Goal: Task Accomplishment & Management: Use online tool/utility

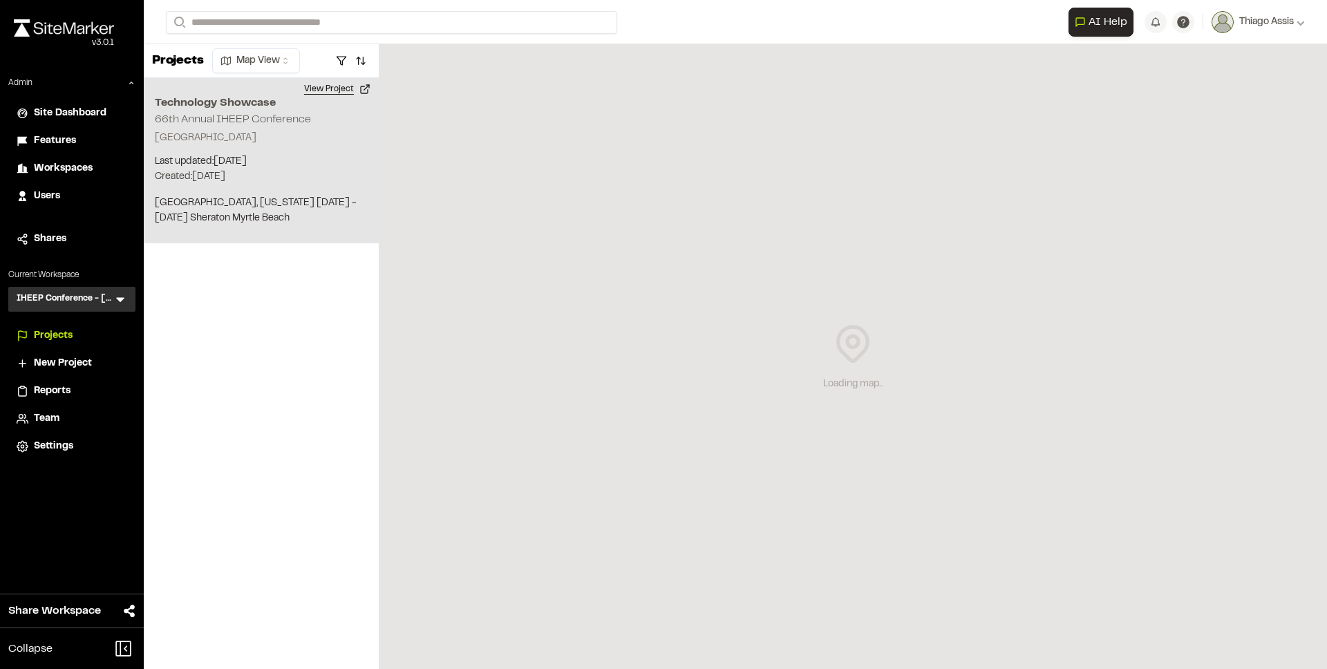
click at [344, 94] on button "View Project" at bounding box center [337, 89] width 83 height 22
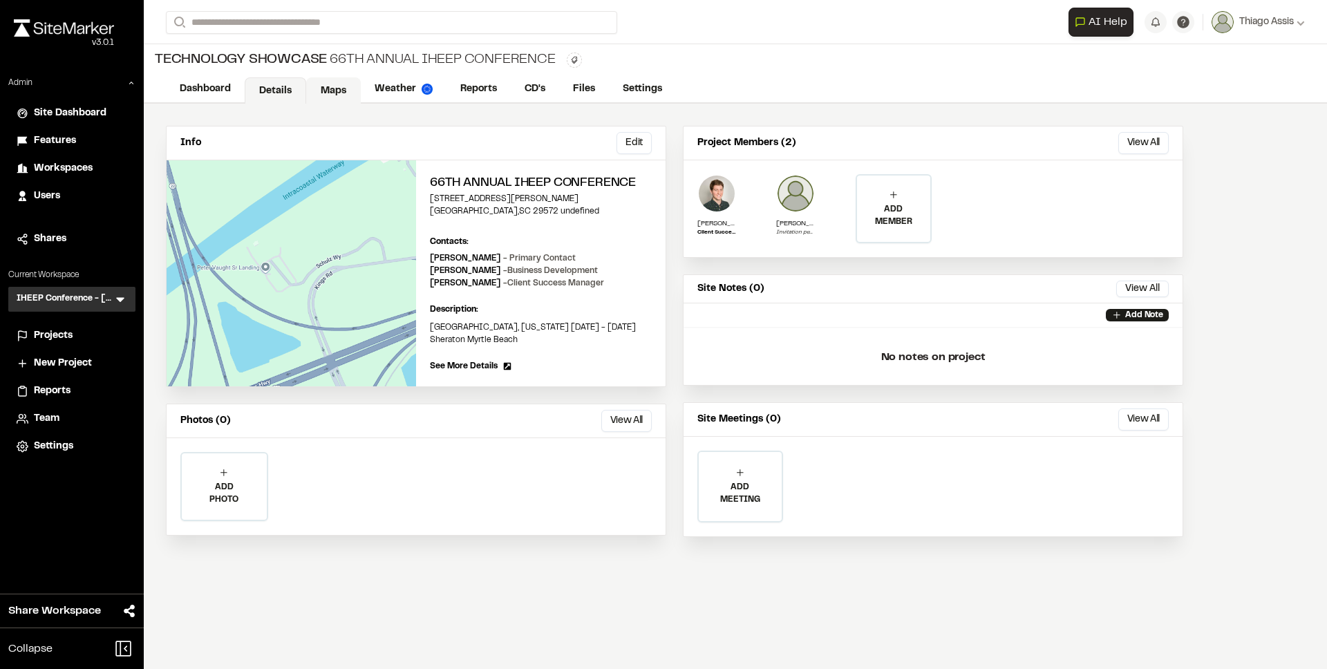
click at [342, 93] on link "Maps" at bounding box center [333, 90] width 55 height 26
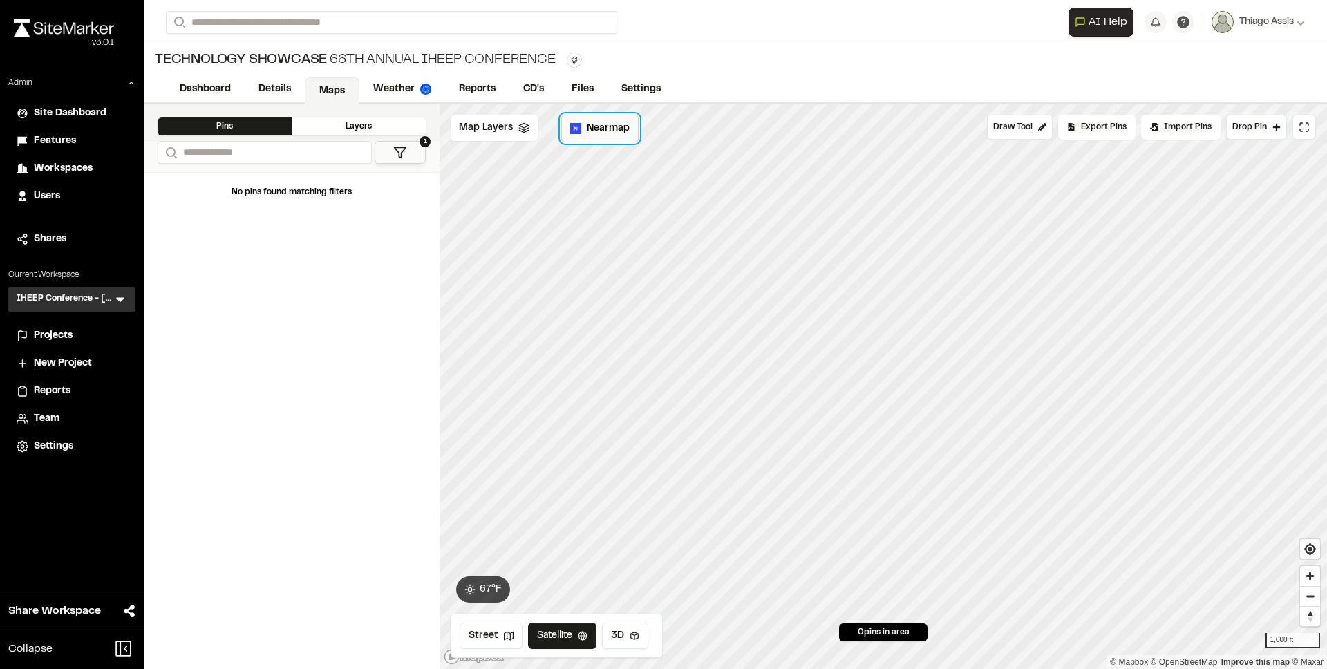
click at [595, 129] on span "Nearmap" at bounding box center [608, 128] width 43 height 15
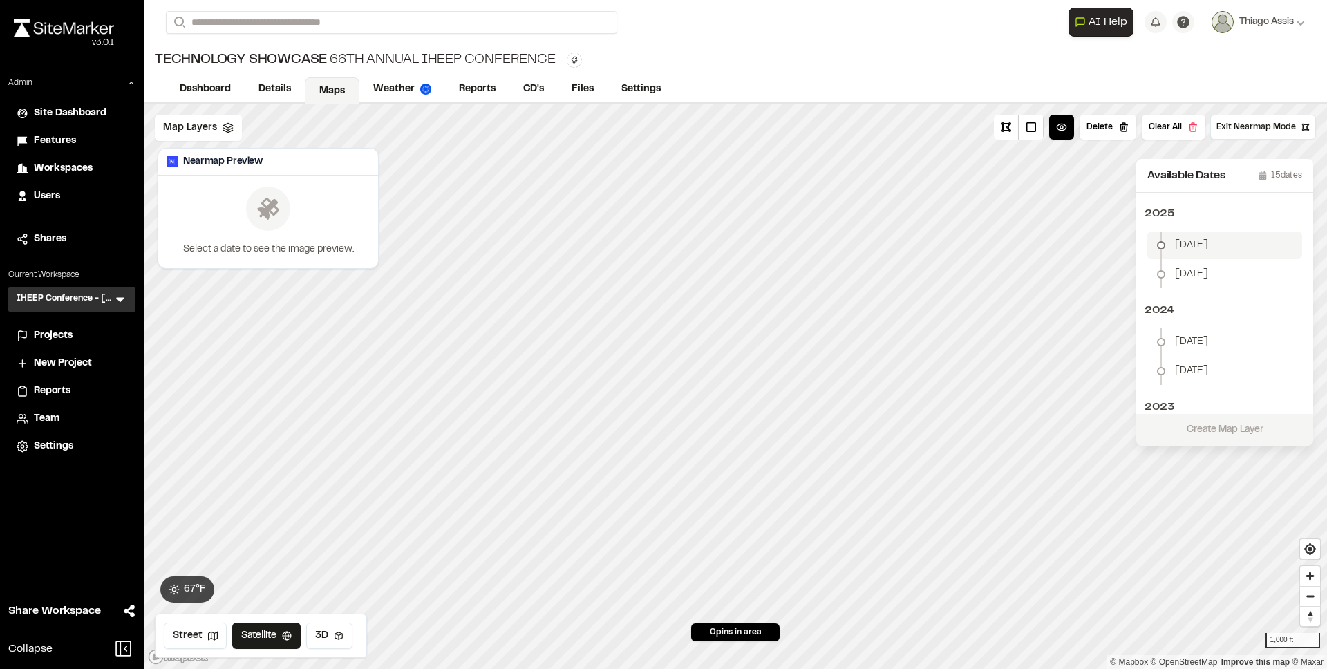
click at [1191, 234] on li "January 5" at bounding box center [1225, 246] width 155 height 28
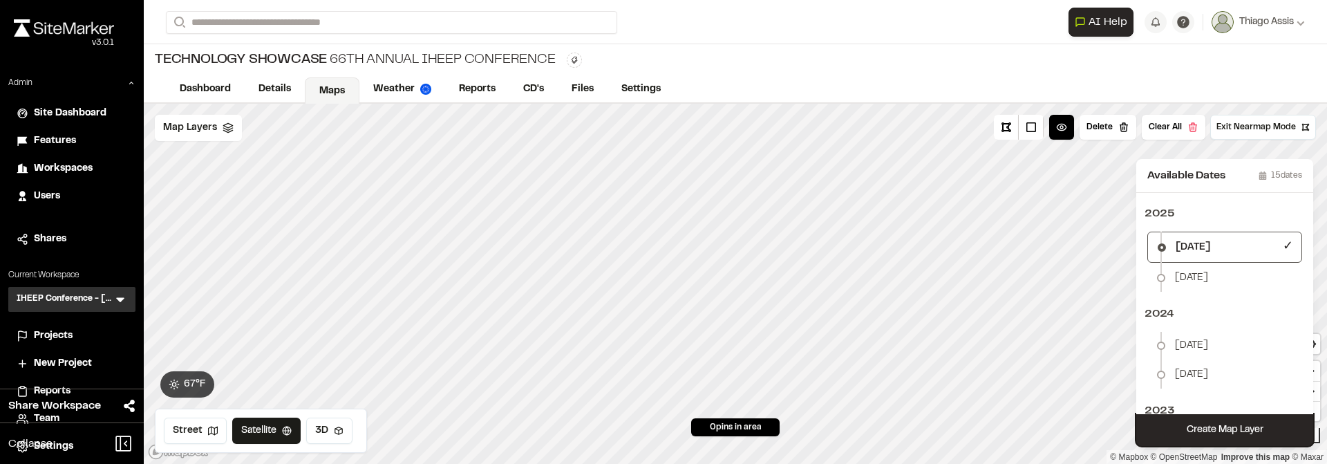
click at [1208, 424] on button "Create Map Layer" at bounding box center [1225, 430] width 177 height 32
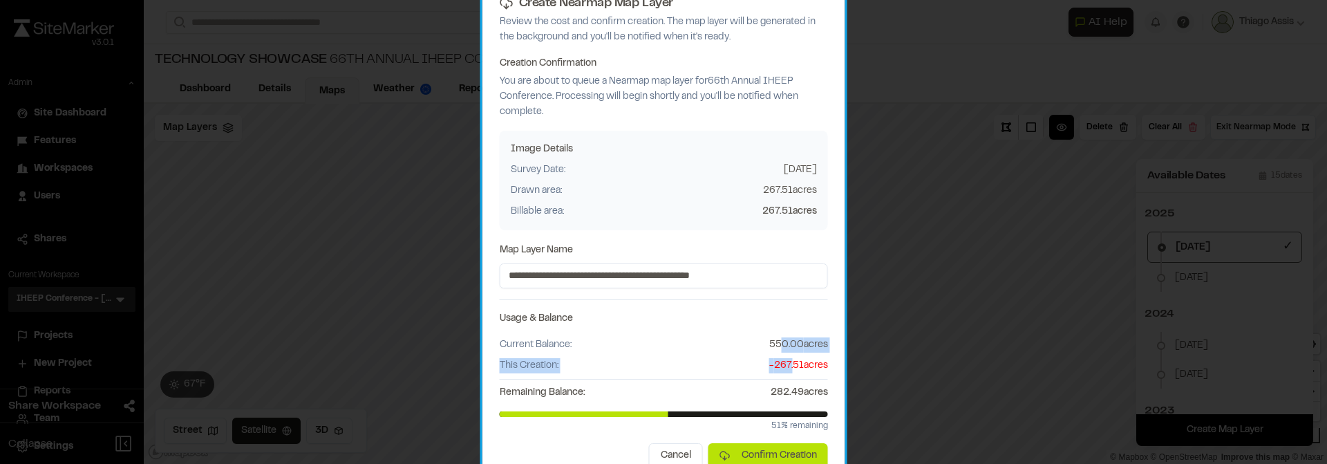
drag, startPoint x: 783, startPoint y: 348, endPoint x: 790, endPoint y: 365, distance: 18.3
click at [790, 365] on div "Current Balance: 550.00 acres This Creation: - 267.51 acres Remaining Balance: …" at bounding box center [664, 368] width 328 height 63
click at [790, 365] on span "- 267.51 acres" at bounding box center [798, 365] width 59 height 15
drag, startPoint x: 792, startPoint y: 365, endPoint x: 776, endPoint y: 347, distance: 23.5
click at [776, 347] on div "Current Balance: 550.00 acres This Creation: - 267.51 acres Remaining Balance: …" at bounding box center [664, 368] width 328 height 63
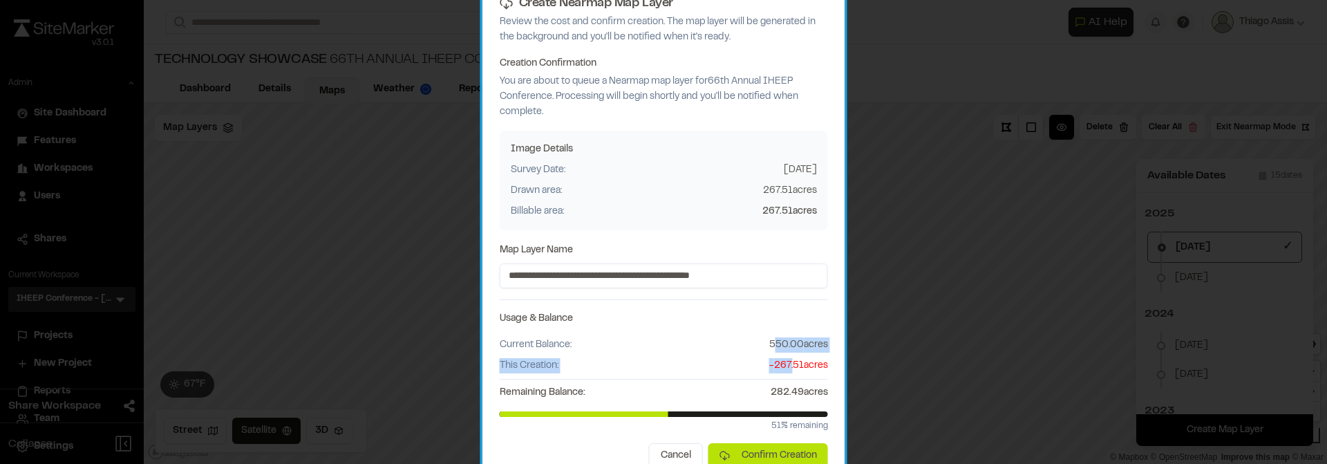
click at [776, 347] on span "550.00 acres" at bounding box center [798, 344] width 59 height 15
drag, startPoint x: 764, startPoint y: 192, endPoint x: 785, endPoint y: 215, distance: 31.3
click at [785, 215] on div "Image Details Survey Date: 2025-01-05 Drawn area: 267.51 acres Billable area: 2…" at bounding box center [664, 181] width 328 height 100
click at [785, 215] on span "267.51 acres" at bounding box center [790, 211] width 55 height 15
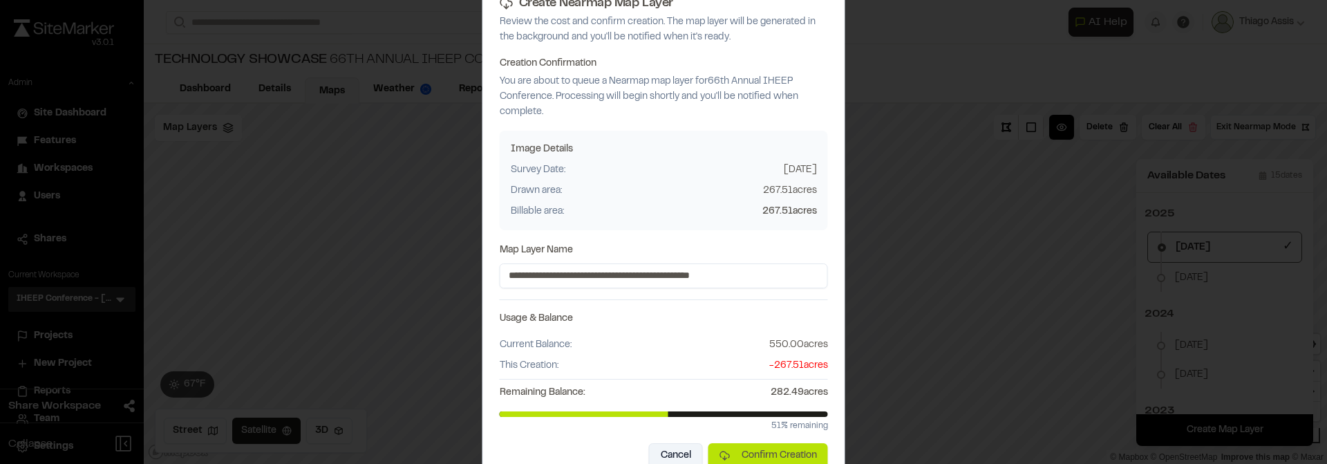
click at [678, 449] on button "Cancel" at bounding box center [676, 455] width 54 height 25
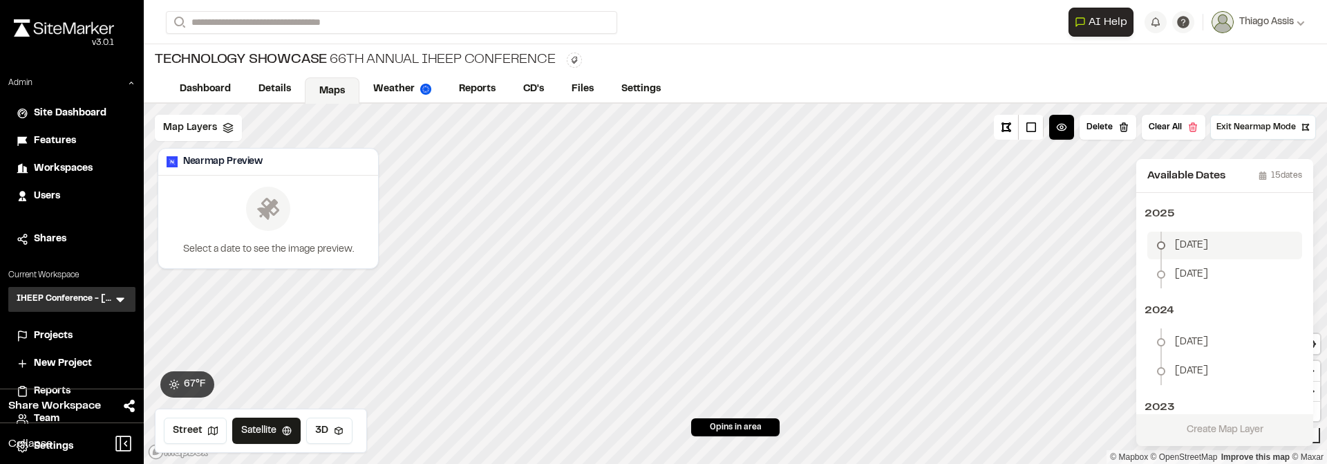
click at [1204, 252] on span "January 5" at bounding box center [1191, 245] width 33 height 15
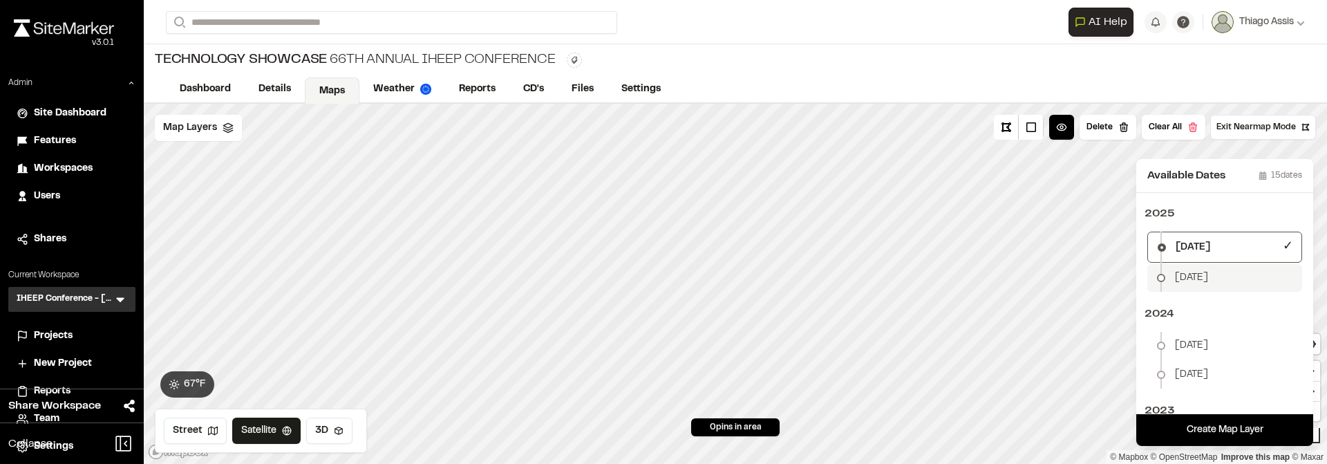
click at [1202, 279] on span "January 5" at bounding box center [1191, 277] width 33 height 15
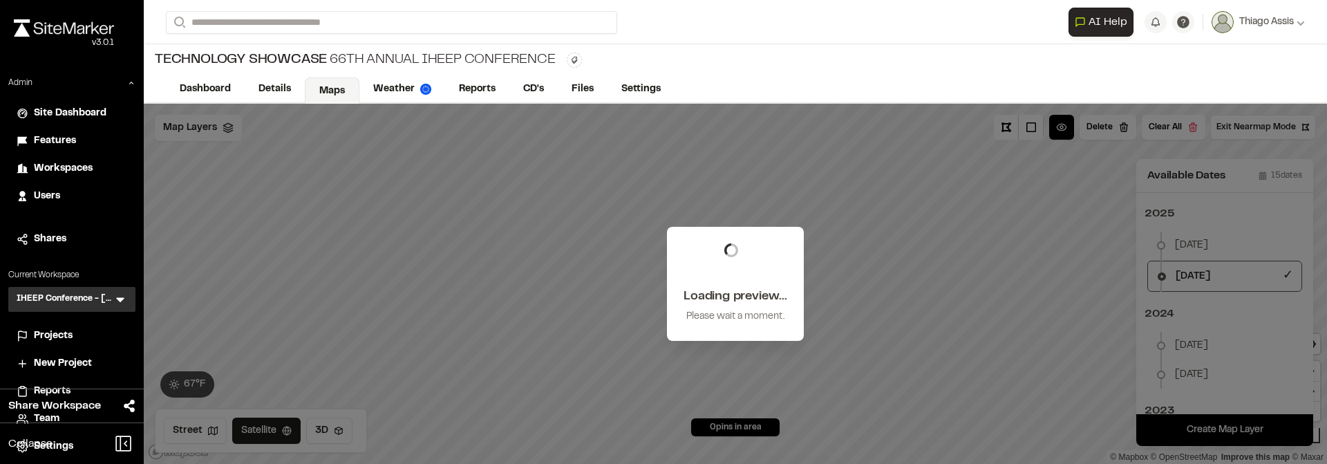
click at [1205, 249] on div "Loading preview... Please wait a moment." at bounding box center [736, 284] width 1184 height 360
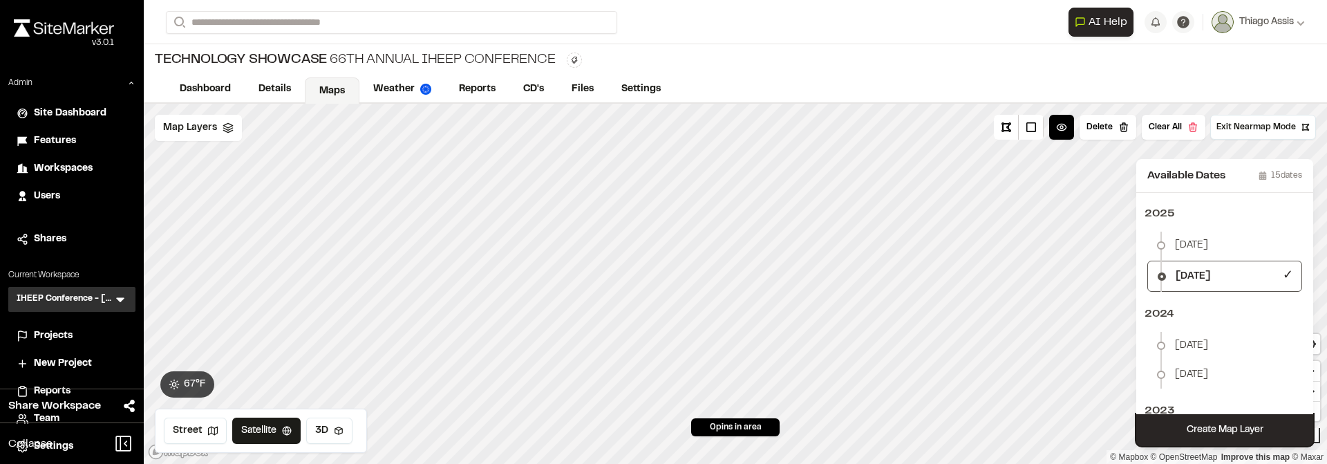
click at [1213, 428] on button "Create Map Layer" at bounding box center [1225, 430] width 177 height 32
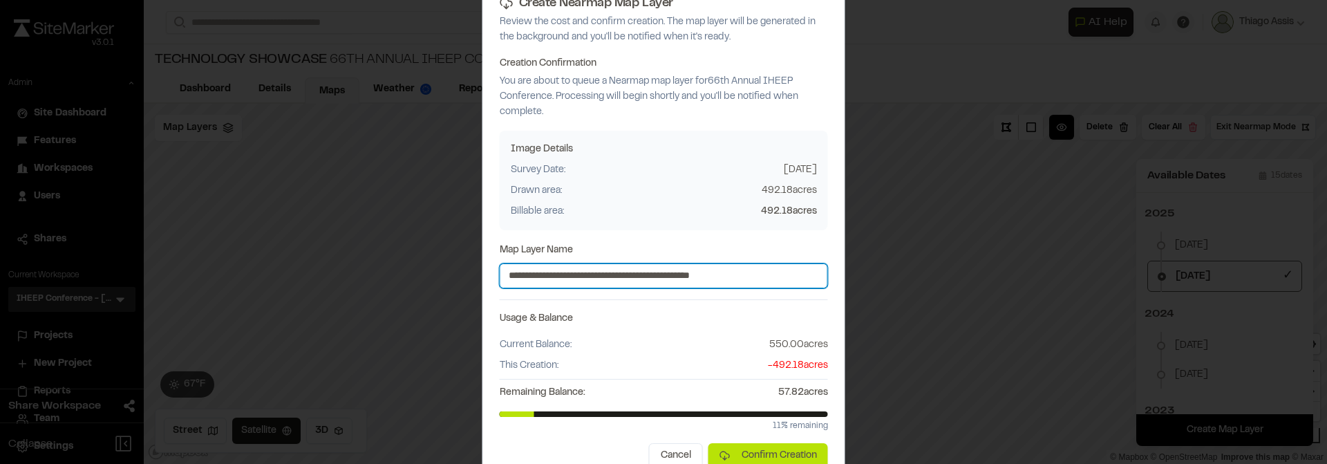
click at [719, 279] on input "**********" at bounding box center [664, 275] width 328 height 25
drag, startPoint x: 660, startPoint y: 277, endPoint x: 812, endPoint y: 283, distance: 151.6
click at [812, 283] on input "**********" at bounding box center [664, 275] width 328 height 25
drag, startPoint x: 765, startPoint y: 276, endPoint x: 598, endPoint y: 271, distance: 167.4
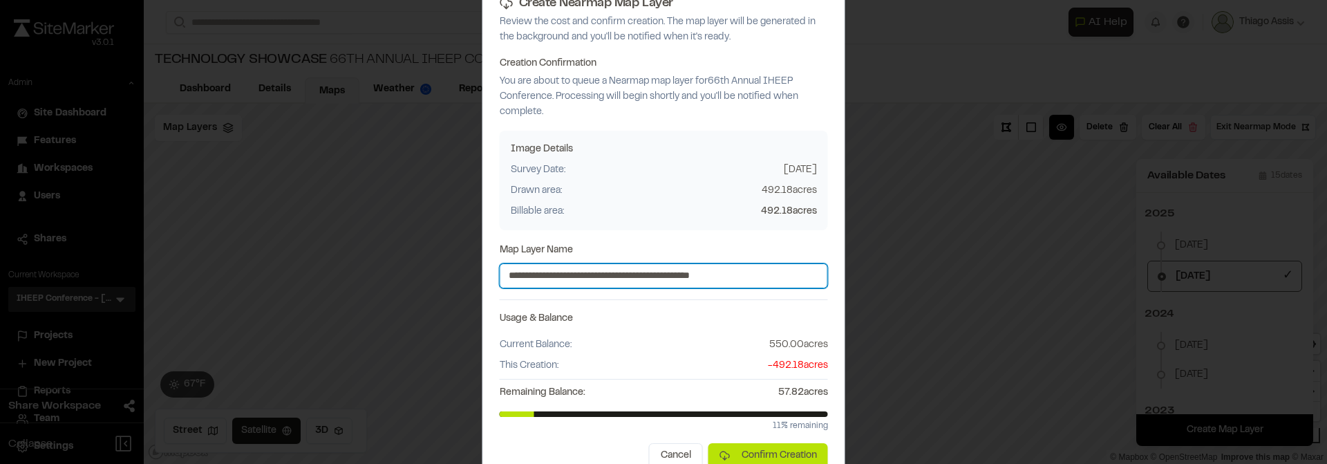
click at [598, 271] on input "**********" at bounding box center [664, 275] width 328 height 25
drag, startPoint x: 598, startPoint y: 271, endPoint x: 763, endPoint y: 276, distance: 164.6
click at [763, 276] on input "**********" at bounding box center [664, 275] width 328 height 25
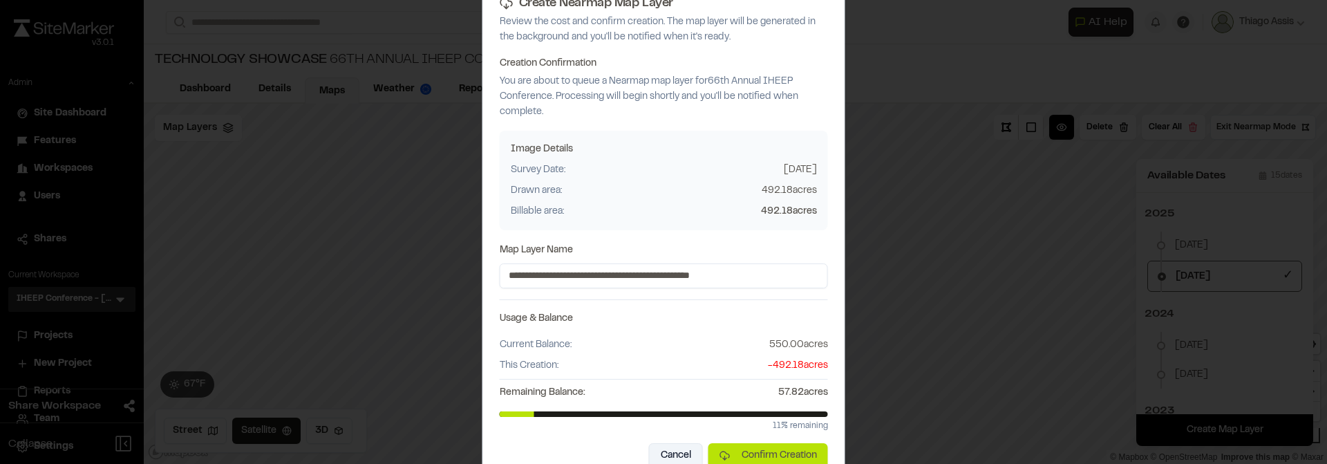
click at [666, 456] on button "Cancel" at bounding box center [676, 455] width 54 height 25
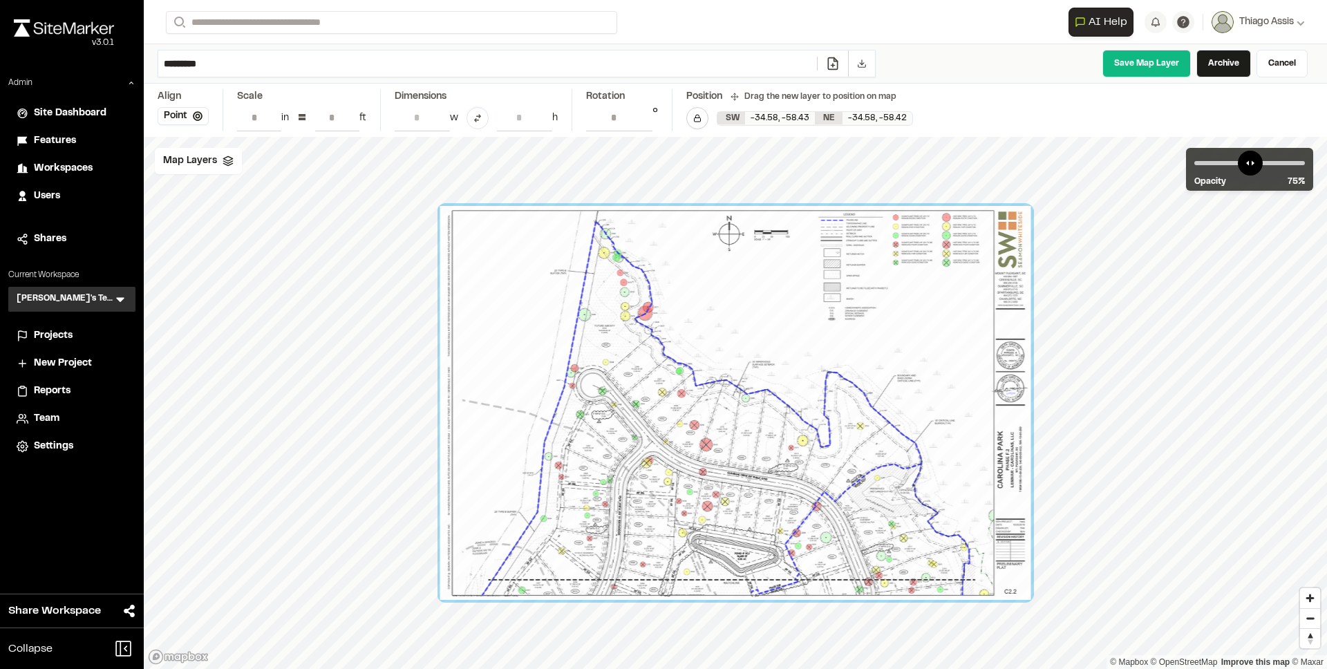
click at [823, 248] on div at bounding box center [735, 403] width 591 height 394
click at [933, 111] on div "**********" at bounding box center [736, 110] width 1184 height 53
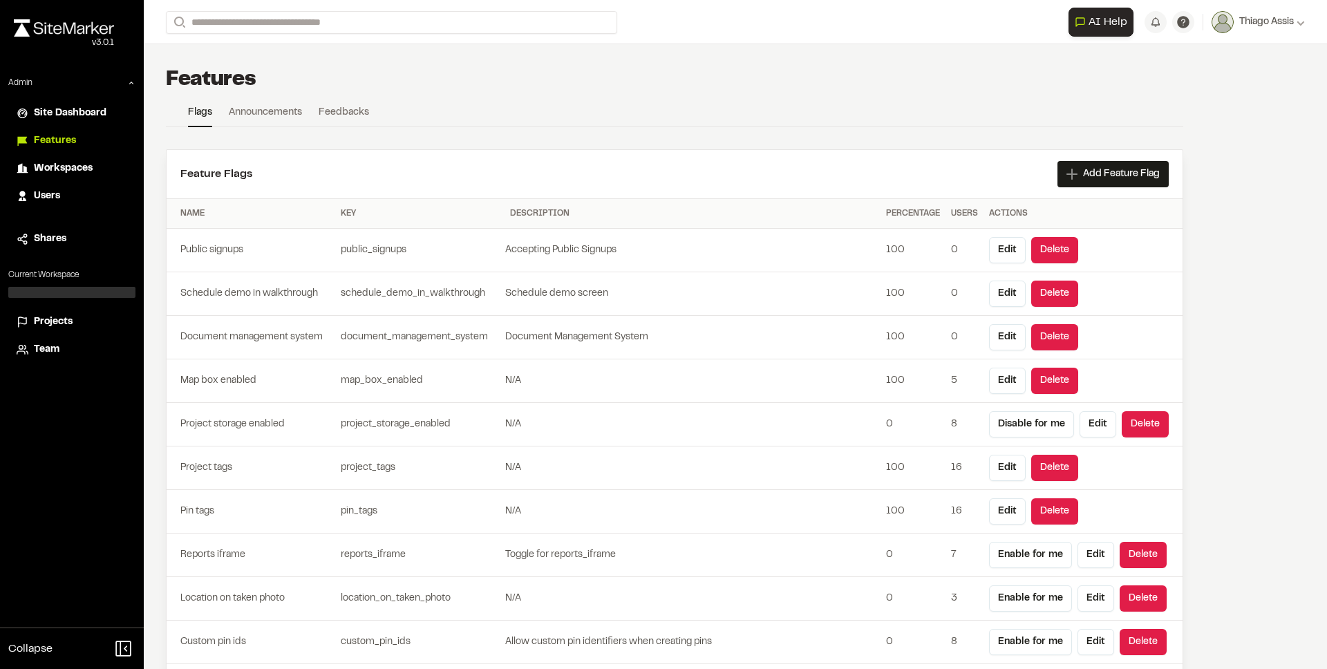
click at [56, 322] on span "Projects" at bounding box center [53, 322] width 39 height 15
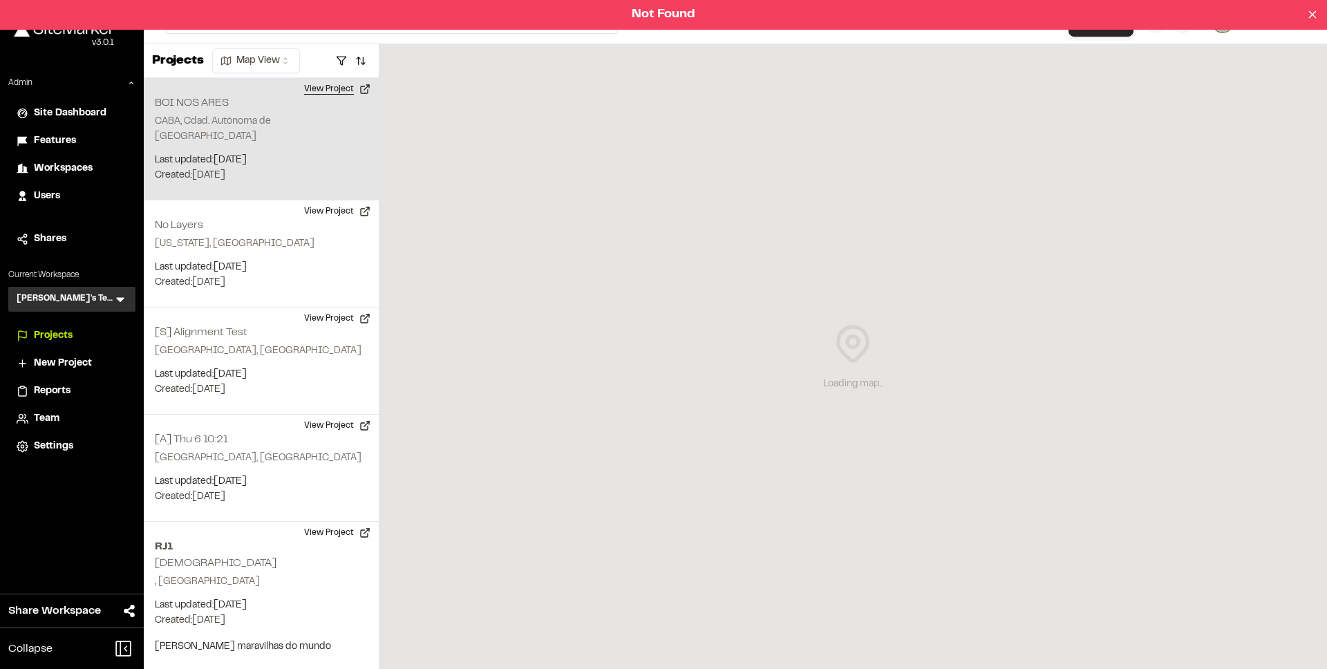
click at [319, 93] on button "View Project" at bounding box center [337, 89] width 83 height 22
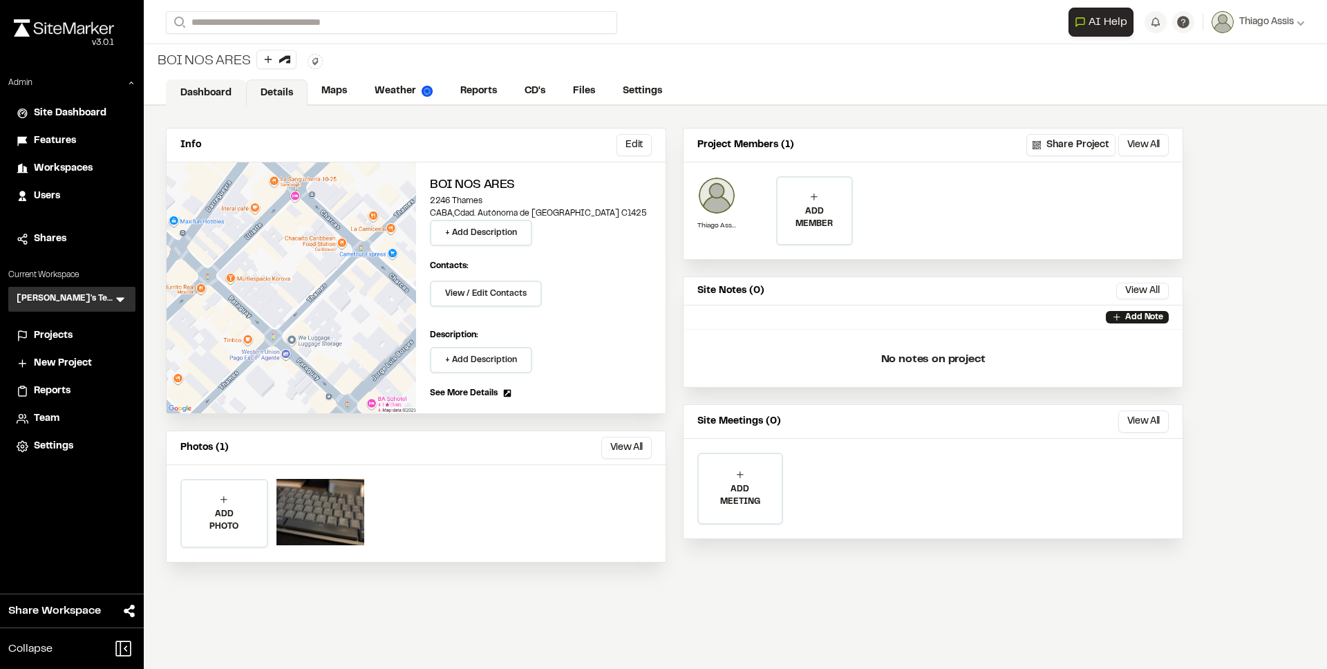
click at [203, 93] on link "Dashboard" at bounding box center [206, 93] width 80 height 26
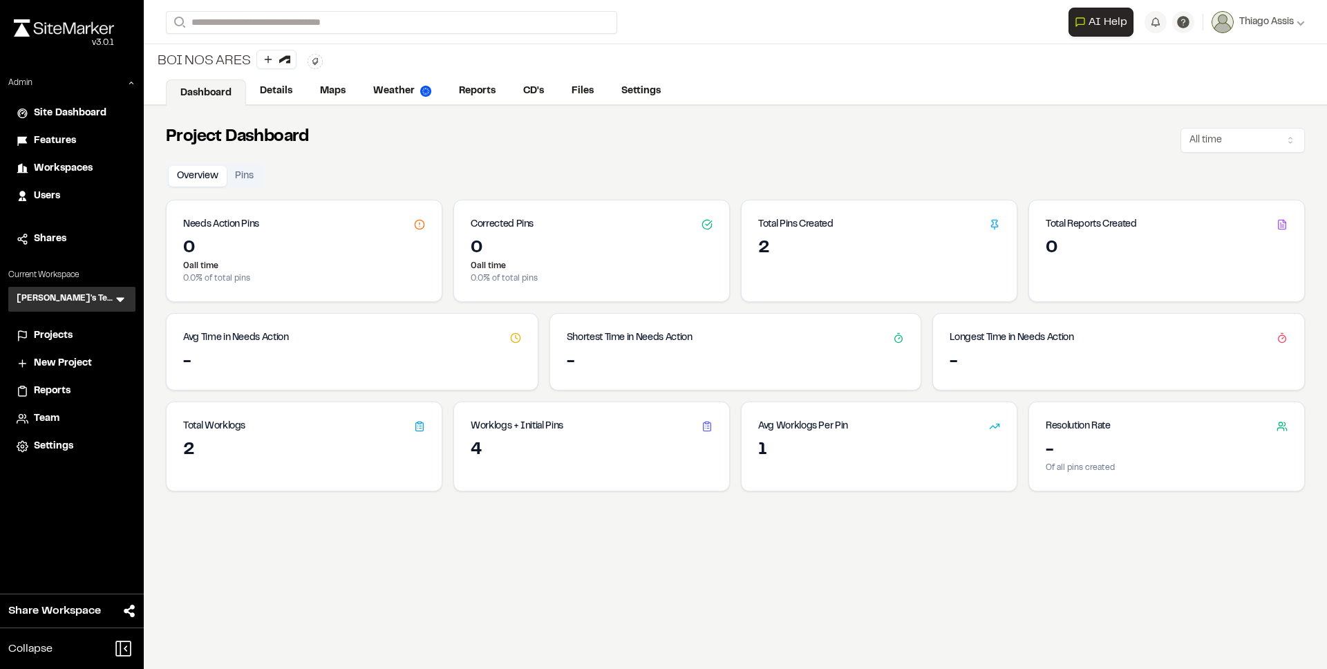
click at [259, 297] on div "0 0 all time 0.0 % of total pins" at bounding box center [304, 270] width 275 height 64
click at [281, 297] on div "0 0 all time 0.0 % of total pins" at bounding box center [304, 270] width 275 height 64
drag, startPoint x: 221, startPoint y: 278, endPoint x: 245, endPoint y: 279, distance: 24.2
click at [245, 279] on p "0.0 % of total pins" at bounding box center [304, 278] width 242 height 12
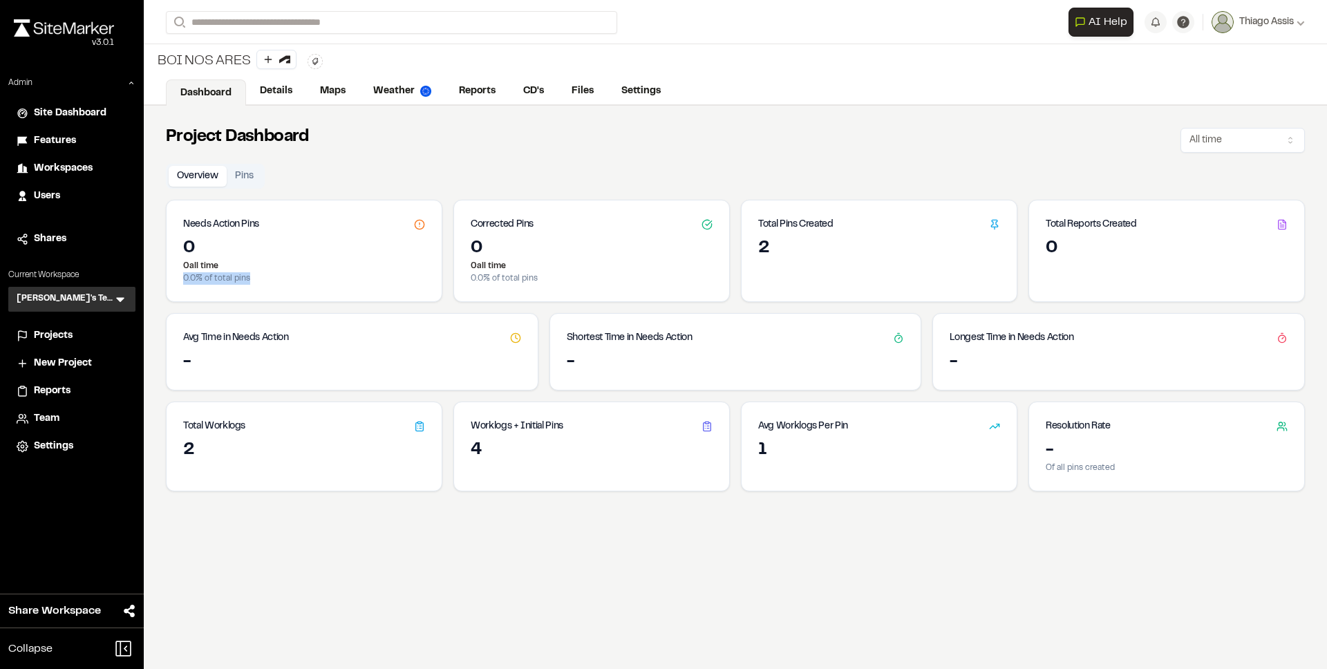
drag, startPoint x: 247, startPoint y: 280, endPoint x: 214, endPoint y: 265, distance: 36.2
click at [214, 265] on div "0 0 all time 0.0 % of total pins" at bounding box center [304, 270] width 275 height 64
click at [214, 265] on p "0 all time" at bounding box center [304, 266] width 242 height 12
drag, startPoint x: 214, startPoint y: 259, endPoint x: 258, endPoint y: 283, distance: 50.4
click at [258, 283] on div "0 0 all time 0.0 % of total pins" at bounding box center [304, 270] width 275 height 64
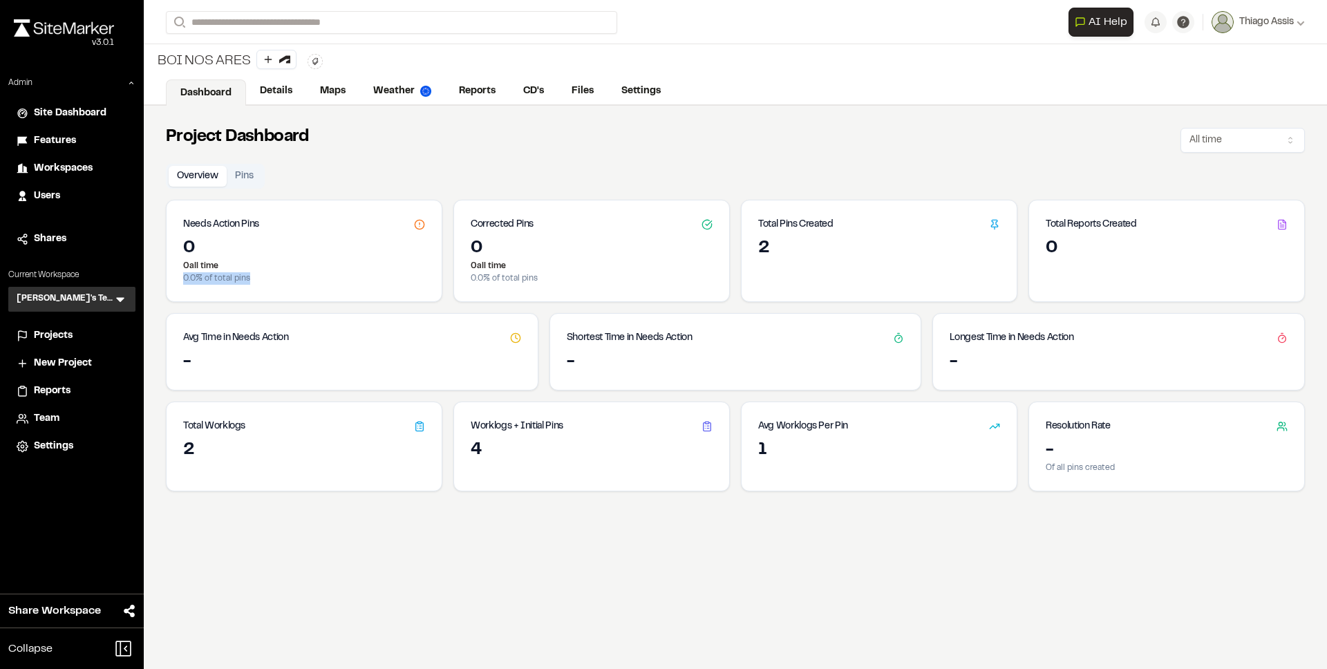
click at [258, 283] on div "0 0 all time 0.0 % of total pins" at bounding box center [304, 270] width 275 height 64
drag, startPoint x: 328, startPoint y: 292, endPoint x: 209, endPoint y: 261, distance: 122.7
click at [209, 261] on div "0 0 all time 0.0 % of total pins" at bounding box center [304, 270] width 275 height 64
click at [208, 261] on p "0 all time" at bounding box center [304, 266] width 242 height 12
drag, startPoint x: 251, startPoint y: 262, endPoint x: 259, endPoint y: 263, distance: 7.7
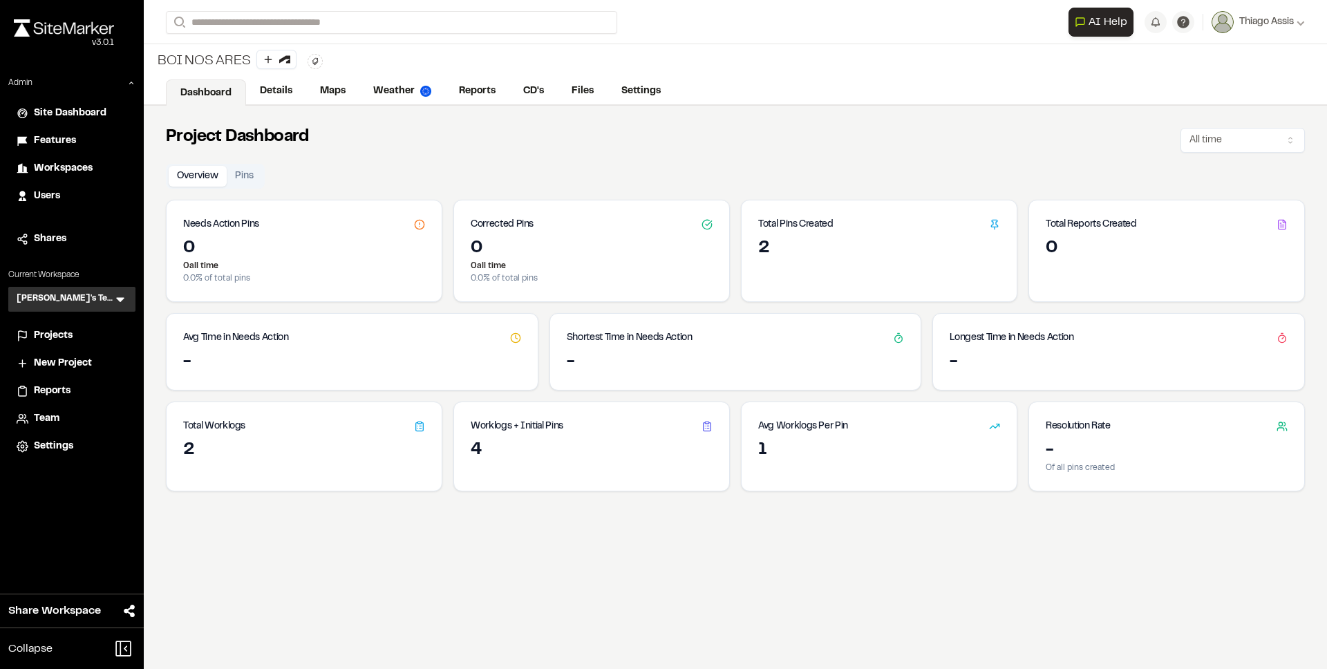
click at [251, 262] on p "0 all time" at bounding box center [304, 266] width 242 height 12
drag, startPoint x: 196, startPoint y: 277, endPoint x: 185, endPoint y: 270, distance: 14.0
click at [185, 270] on div "0 0 all time 0.0 % of total pins" at bounding box center [304, 270] width 275 height 64
click at [185, 270] on p "0 all time" at bounding box center [304, 266] width 242 height 12
drag, startPoint x: 186, startPoint y: 265, endPoint x: 244, endPoint y: 285, distance: 61.2
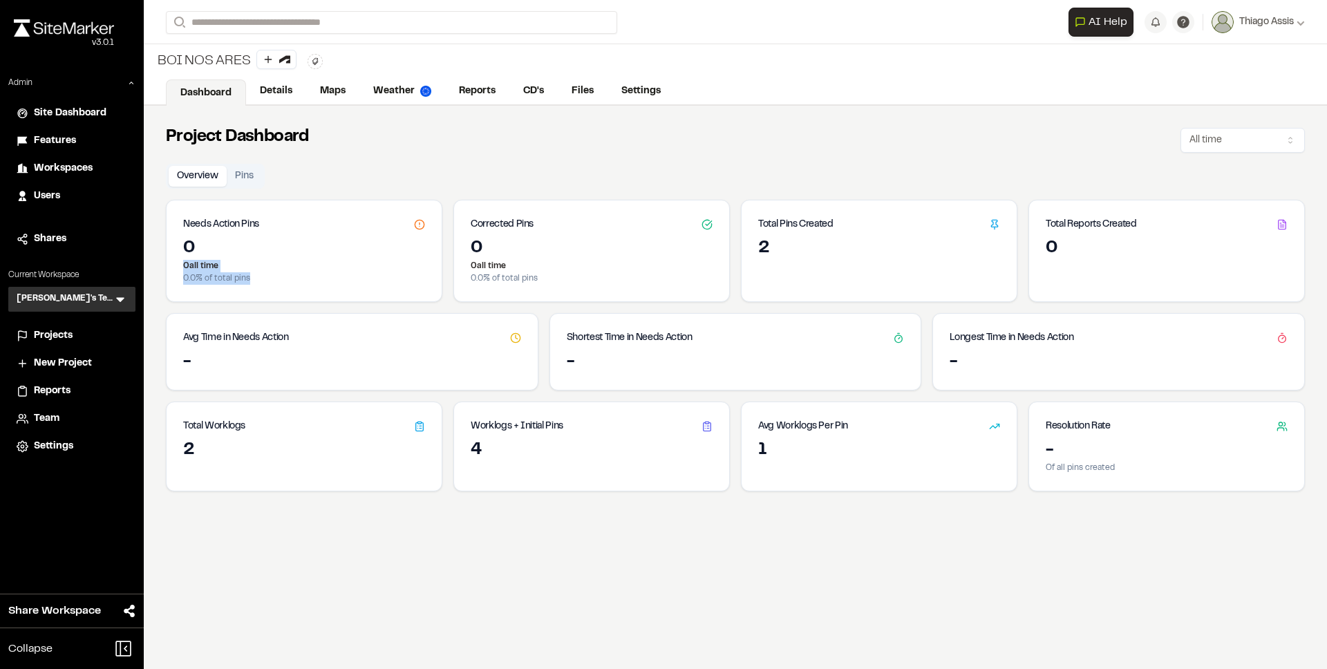
click at [244, 284] on div "0 0 all time 0.0 % of total pins" at bounding box center [304, 270] width 275 height 64
click at [244, 285] on div "0 0 all time 0.0 % of total pins" at bounding box center [304, 270] width 275 height 64
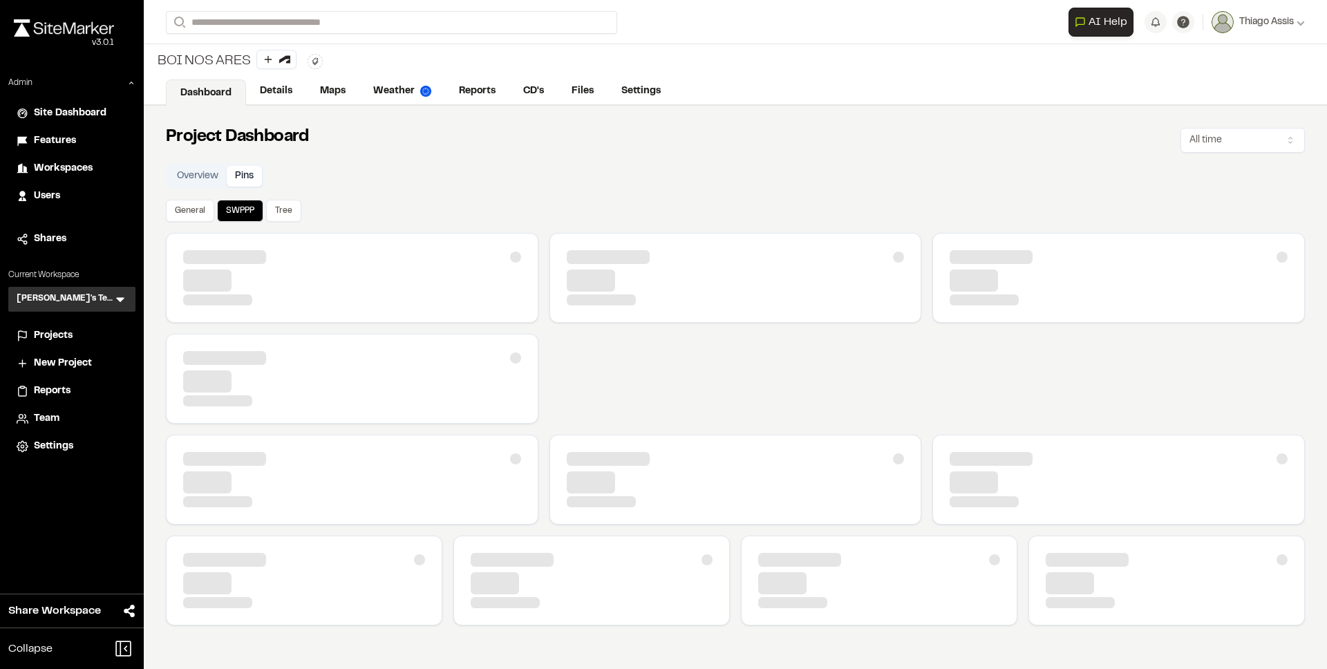
click at [237, 172] on button "Pins" at bounding box center [244, 176] width 35 height 21
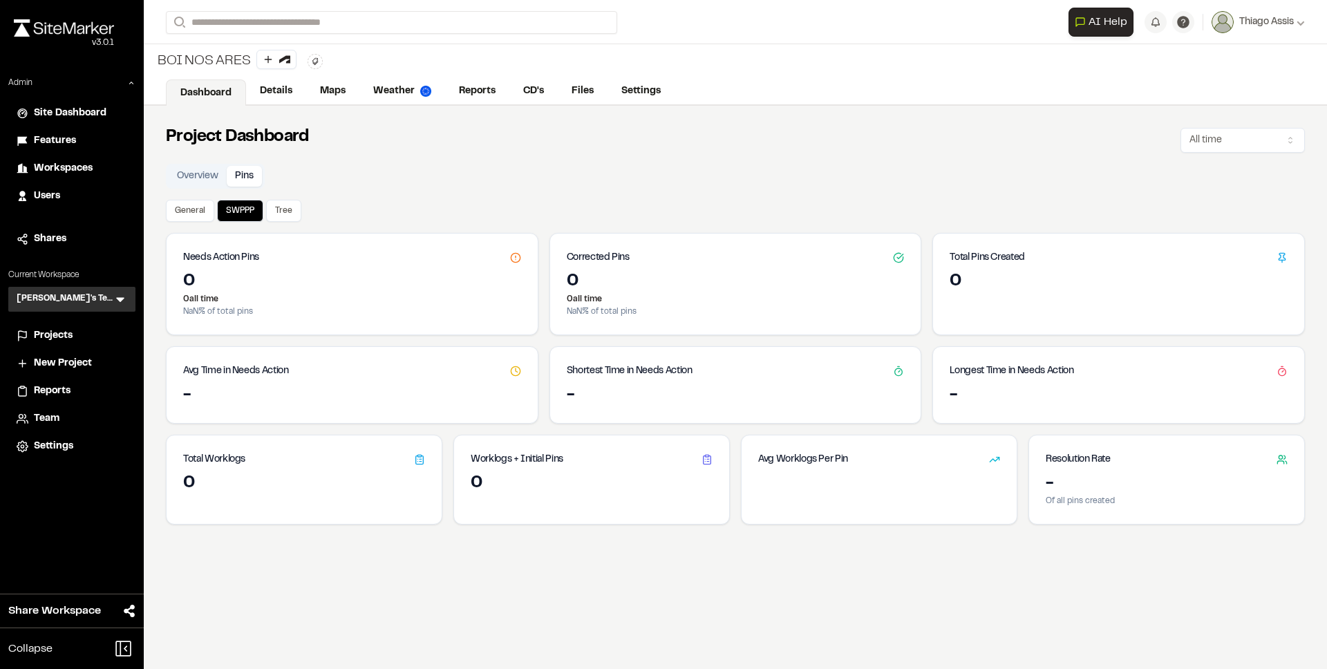
click at [241, 179] on button "Pins" at bounding box center [244, 176] width 35 height 21
click at [199, 212] on button "General" at bounding box center [190, 211] width 48 height 22
click at [241, 214] on button "SWPPP" at bounding box center [240, 211] width 46 height 22
click at [273, 214] on button "Tree" at bounding box center [283, 211] width 35 height 22
click at [194, 182] on button "Overview" at bounding box center [198, 176] width 58 height 21
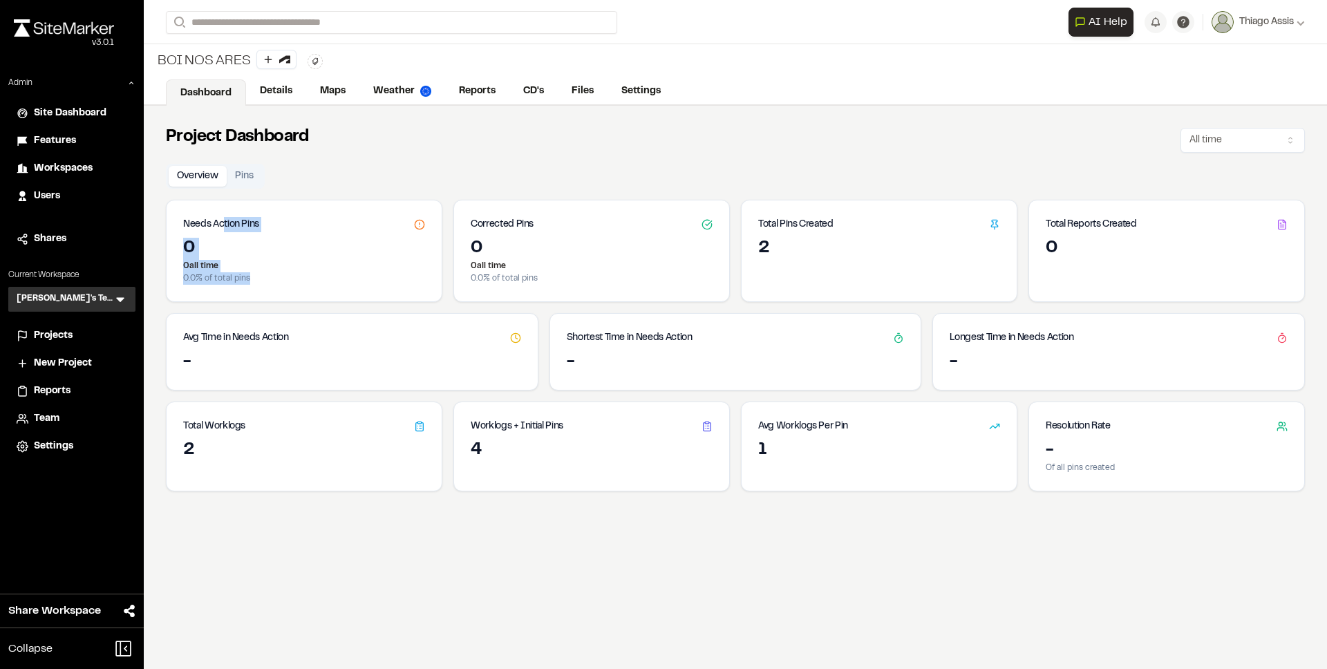
drag, startPoint x: 227, startPoint y: 221, endPoint x: 304, endPoint y: 293, distance: 105.7
click at [304, 293] on div "Needs Action Pins 0 0 all time 0.0 % of total pins" at bounding box center [304, 251] width 277 height 102
click at [304, 293] on div "0 0 all time 0.0 % of total pins" at bounding box center [304, 270] width 275 height 64
drag, startPoint x: 496, startPoint y: 263, endPoint x: 525, endPoint y: 282, distance: 35.5
click at [525, 282] on div "0 0 all time 0.0 % of total pins" at bounding box center [591, 270] width 275 height 64
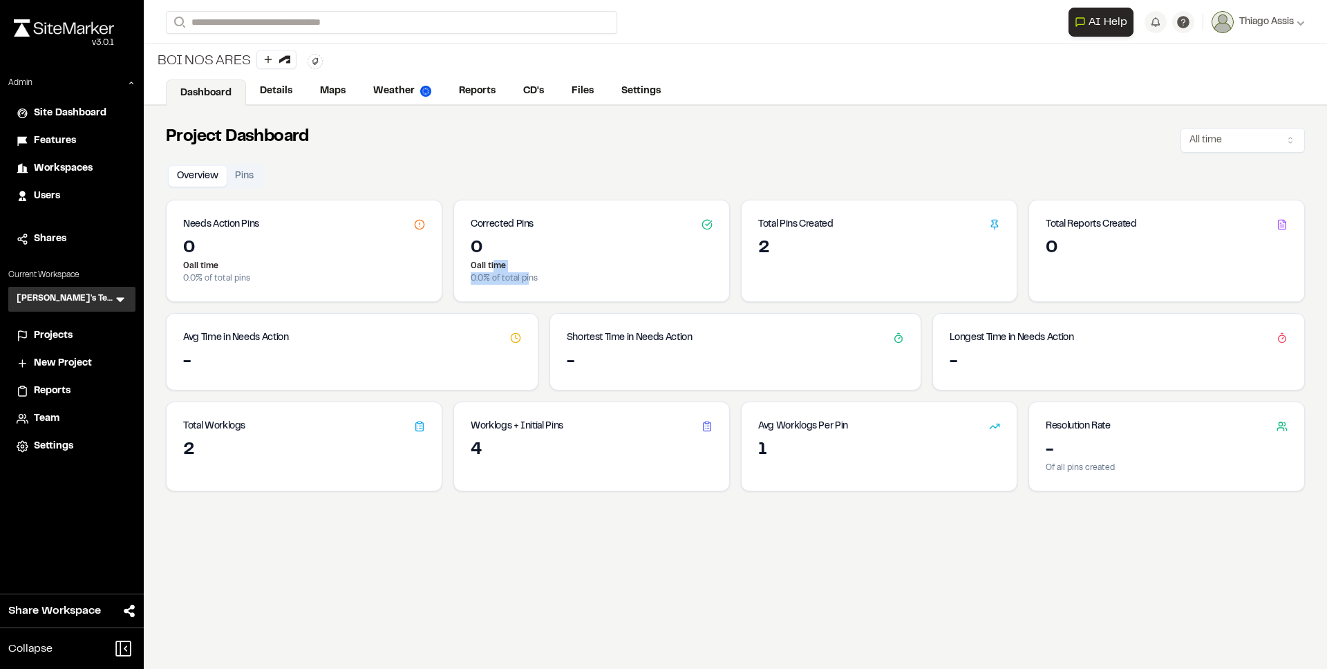
click at [525, 283] on p "0.0 % of total pins" at bounding box center [592, 278] width 242 height 12
drag, startPoint x: 514, startPoint y: 280, endPoint x: 488, endPoint y: 270, distance: 27.3
click at [488, 272] on p "0.0 % of total pins" at bounding box center [592, 278] width 242 height 12
click at [49, 337] on span "Projects" at bounding box center [53, 335] width 39 height 15
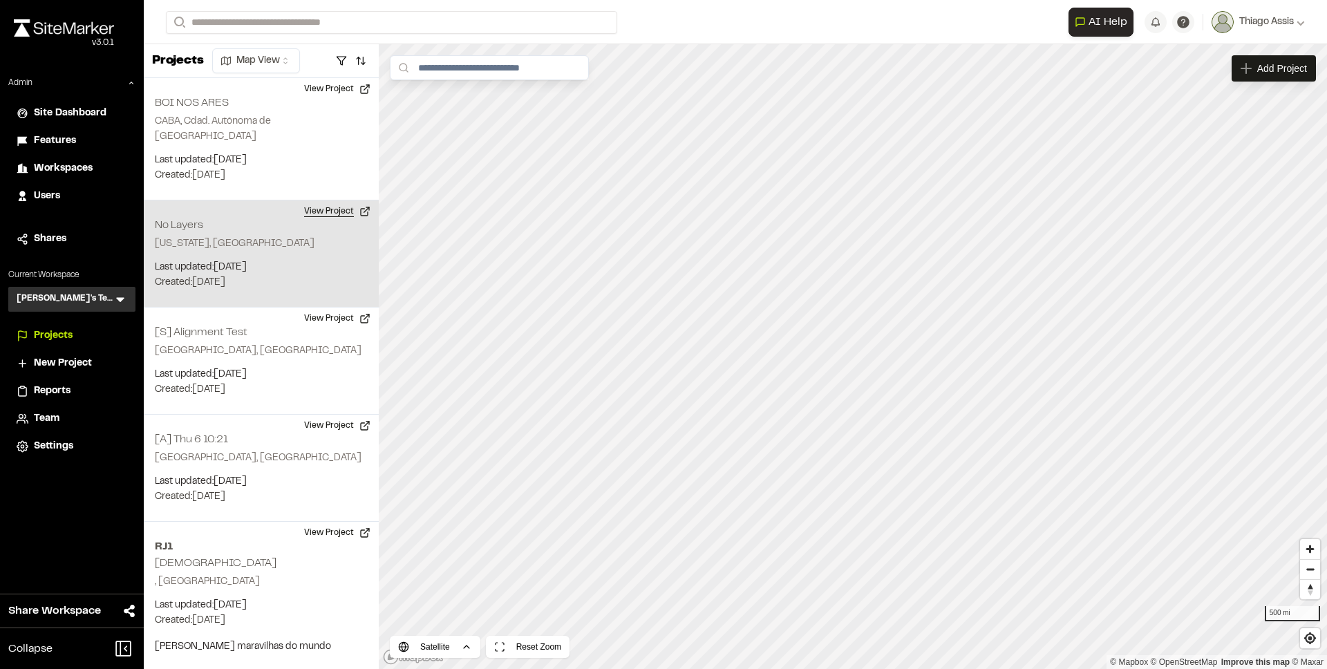
click at [326, 200] on button "View Project" at bounding box center [337, 211] width 83 height 22
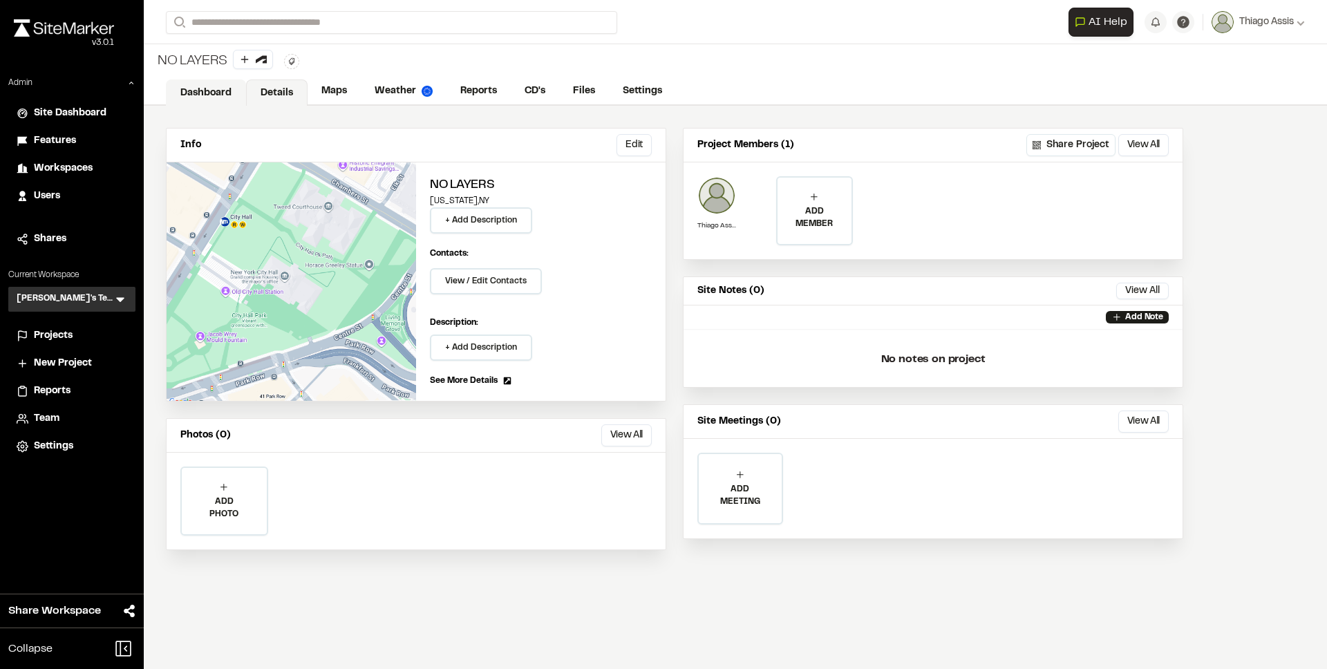
click at [205, 91] on link "Dashboard" at bounding box center [206, 93] width 80 height 26
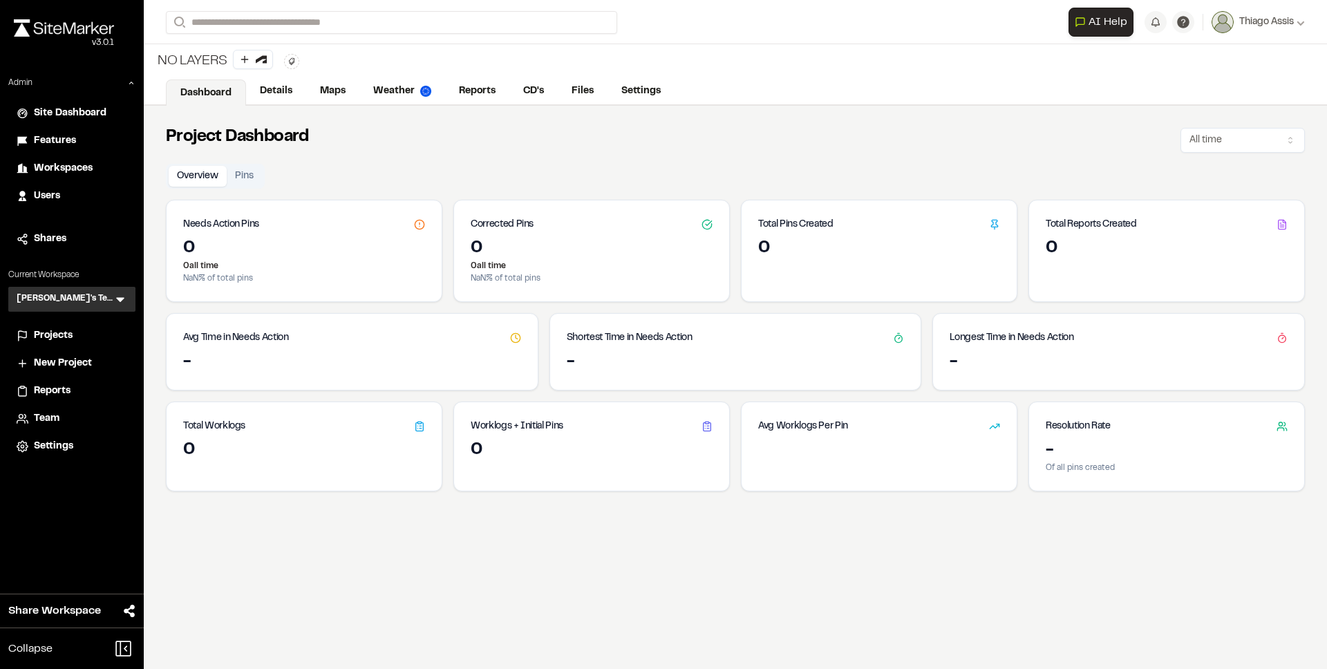
click at [513, 189] on div "Overview Pins Needs Action Pins 0 0 all time NaN % of total pins Corrected Pins…" at bounding box center [735, 328] width 1139 height 328
click at [243, 178] on button "Pins" at bounding box center [244, 176] width 35 height 21
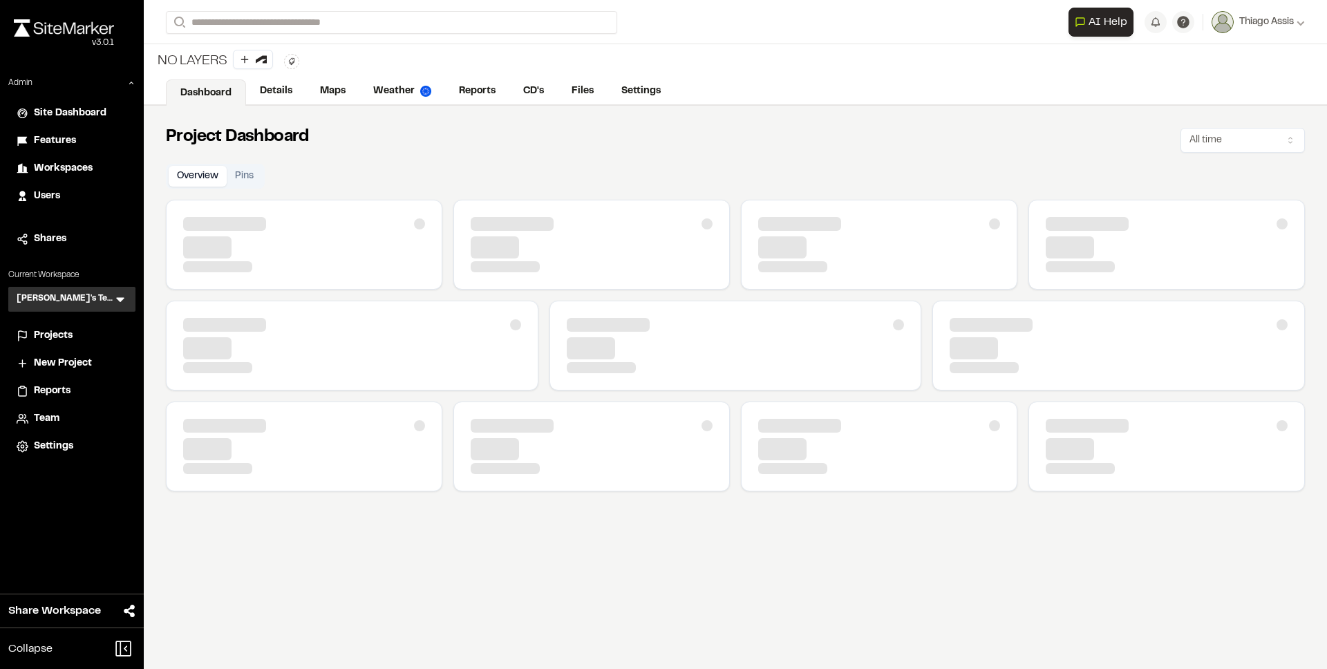
click at [207, 178] on button "Overview" at bounding box center [198, 176] width 58 height 21
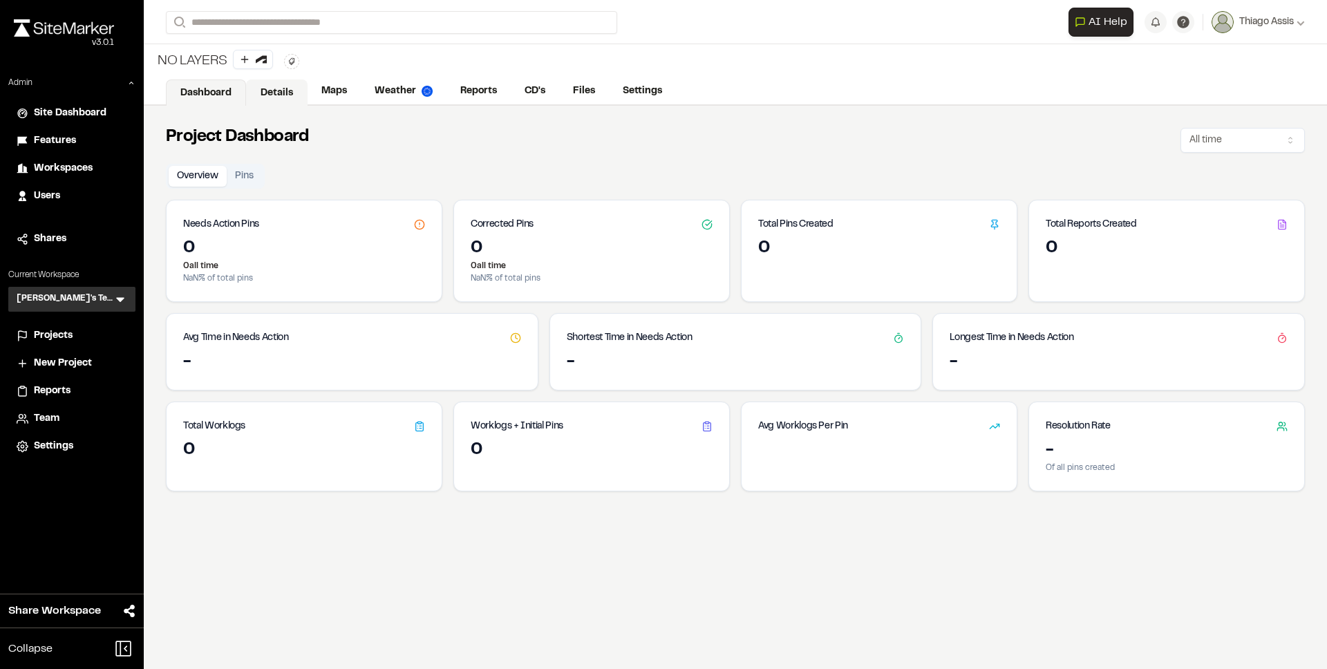
click at [272, 97] on link "Details" at bounding box center [277, 93] width 62 height 26
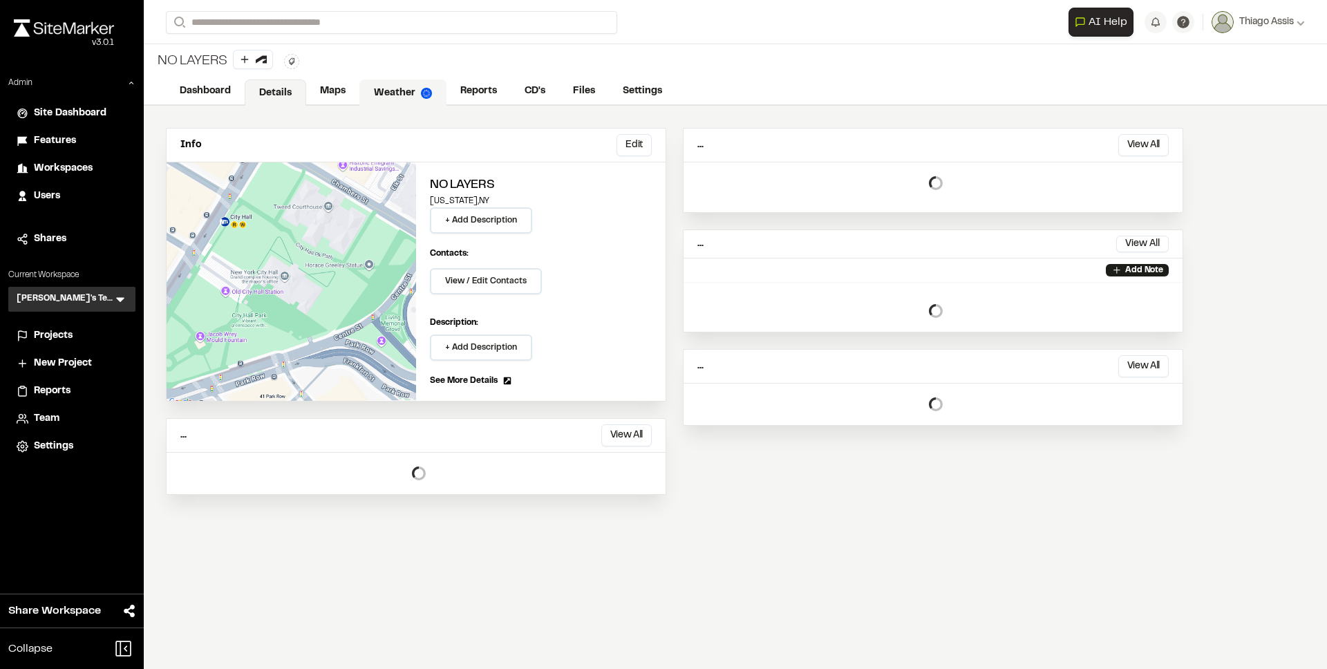
click at [396, 92] on link "Weather" at bounding box center [402, 93] width 87 height 26
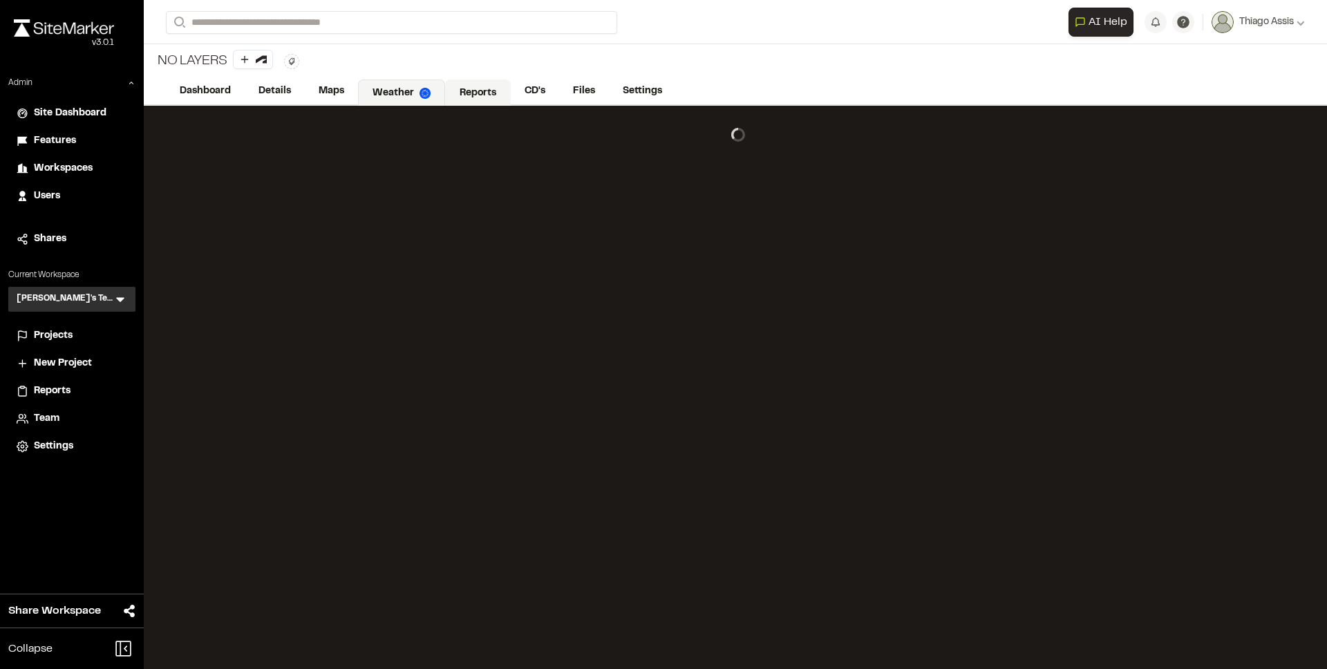
click at [494, 91] on link "Reports" at bounding box center [478, 93] width 66 height 26
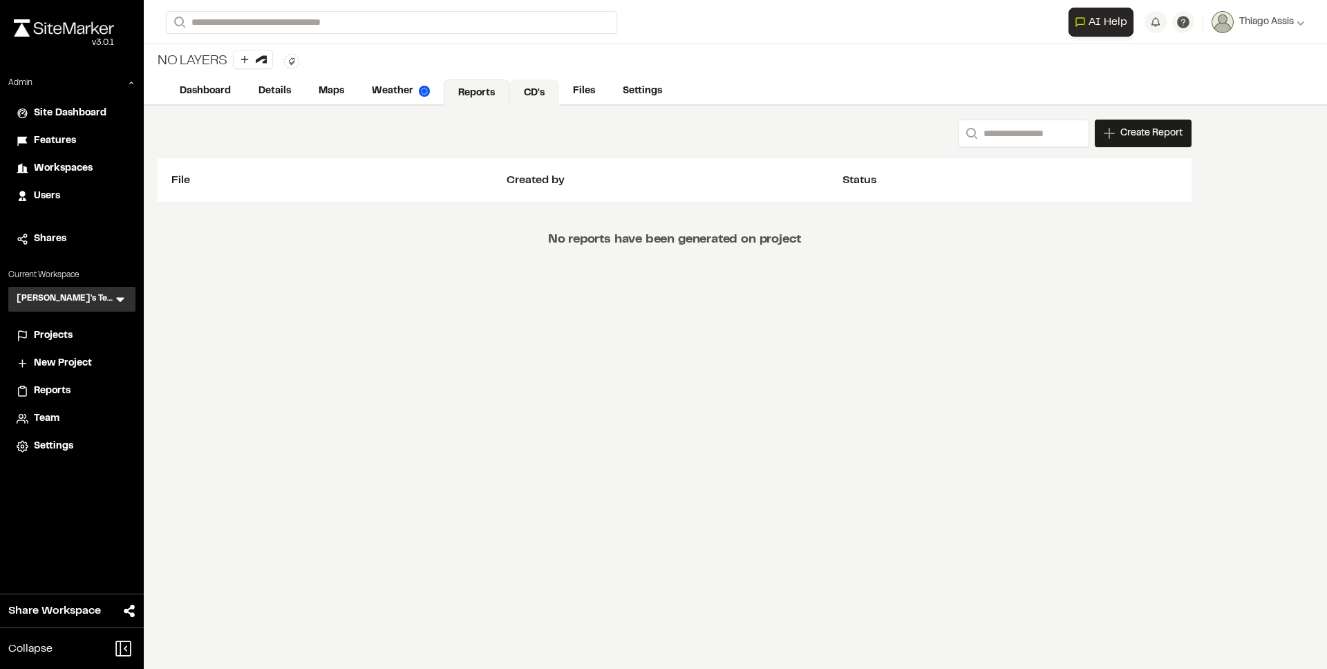
click at [531, 90] on link "CD's" at bounding box center [535, 93] width 50 height 26
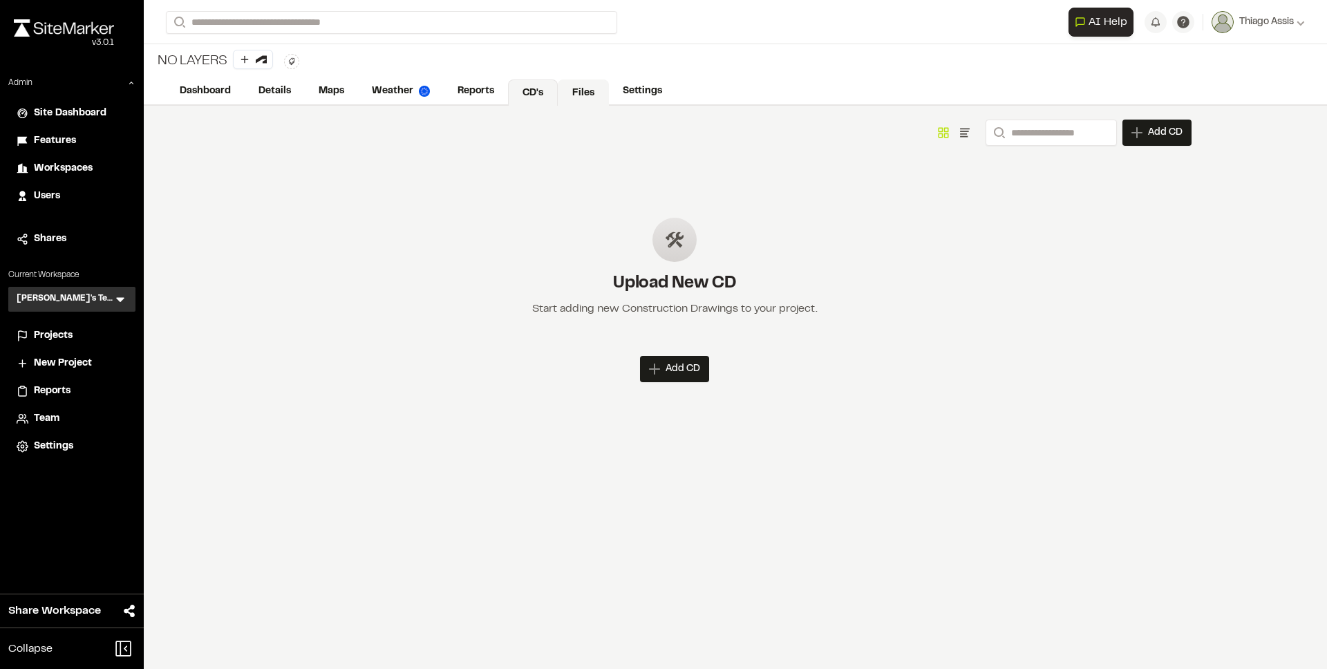
click at [573, 91] on link "Files" at bounding box center [583, 93] width 51 height 26
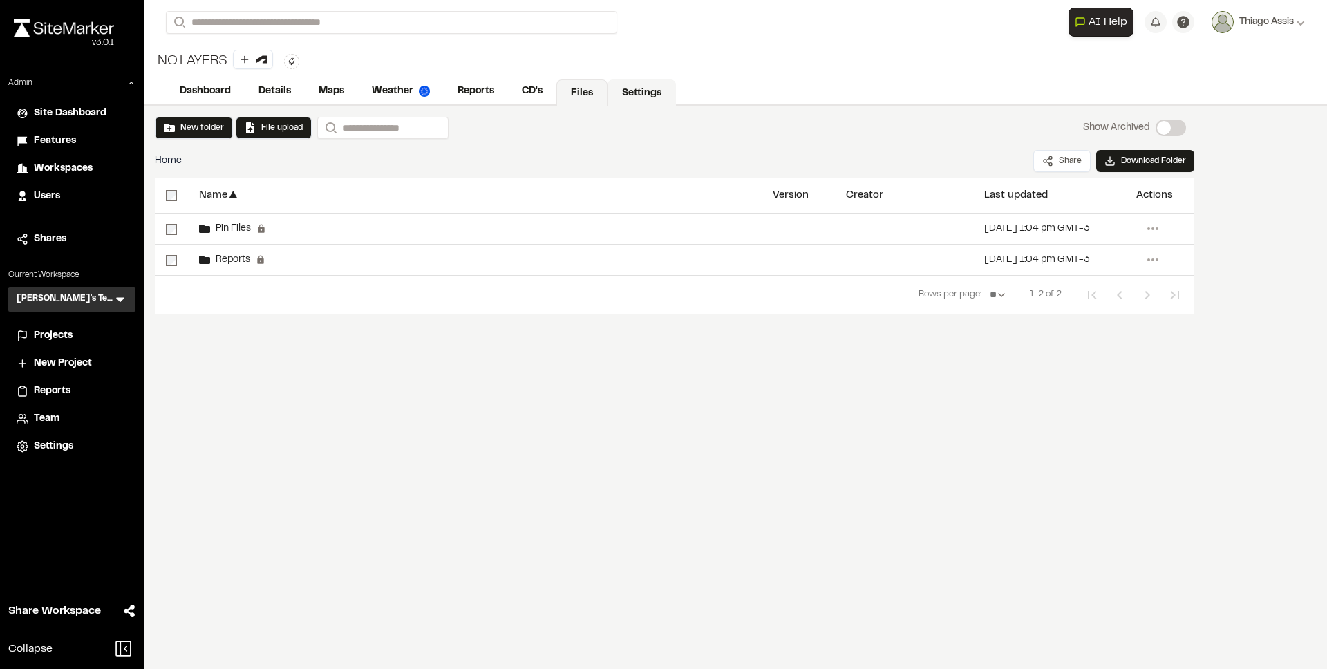
click at [646, 93] on link "Settings" at bounding box center [642, 93] width 68 height 26
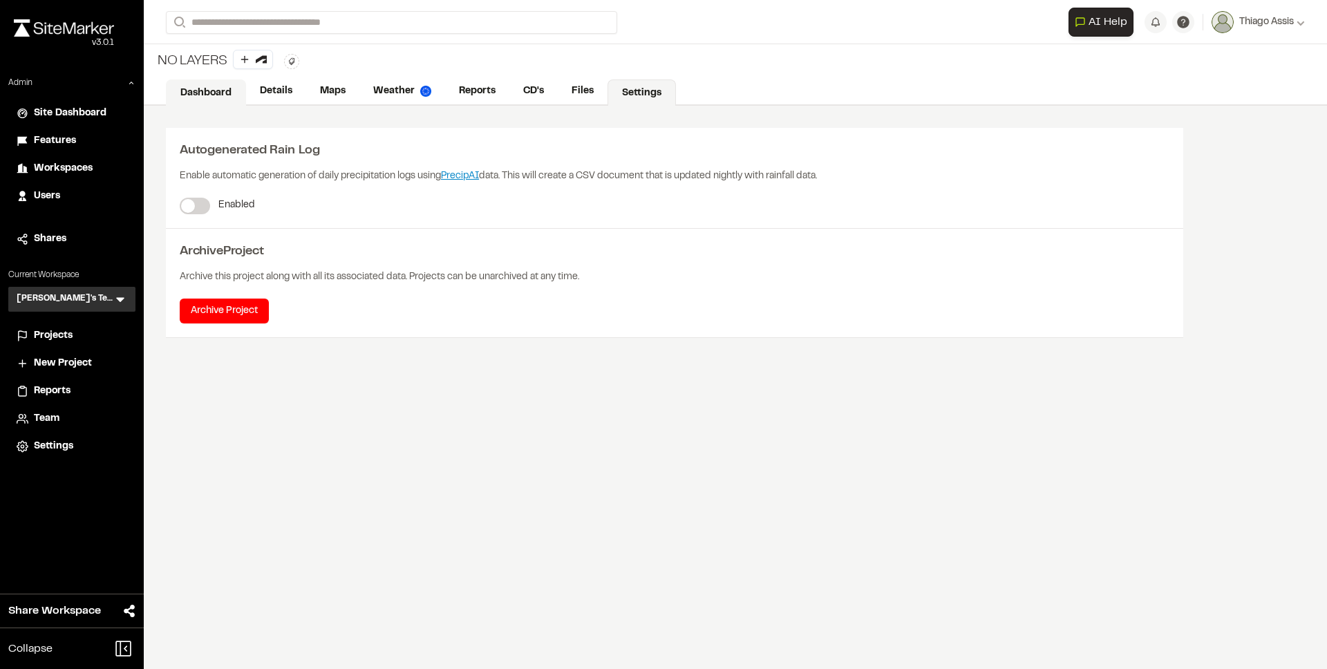
click at [219, 92] on link "Dashboard" at bounding box center [206, 93] width 80 height 26
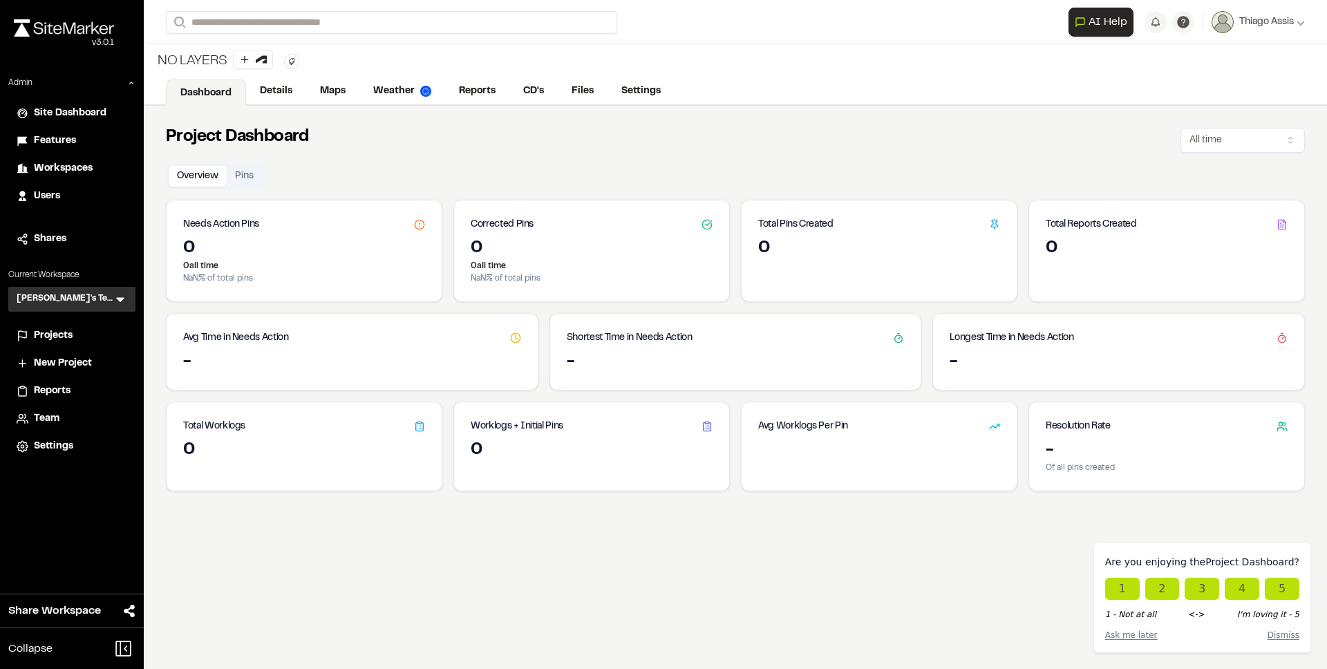
click at [119, 646] on icon at bounding box center [123, 649] width 24 height 24
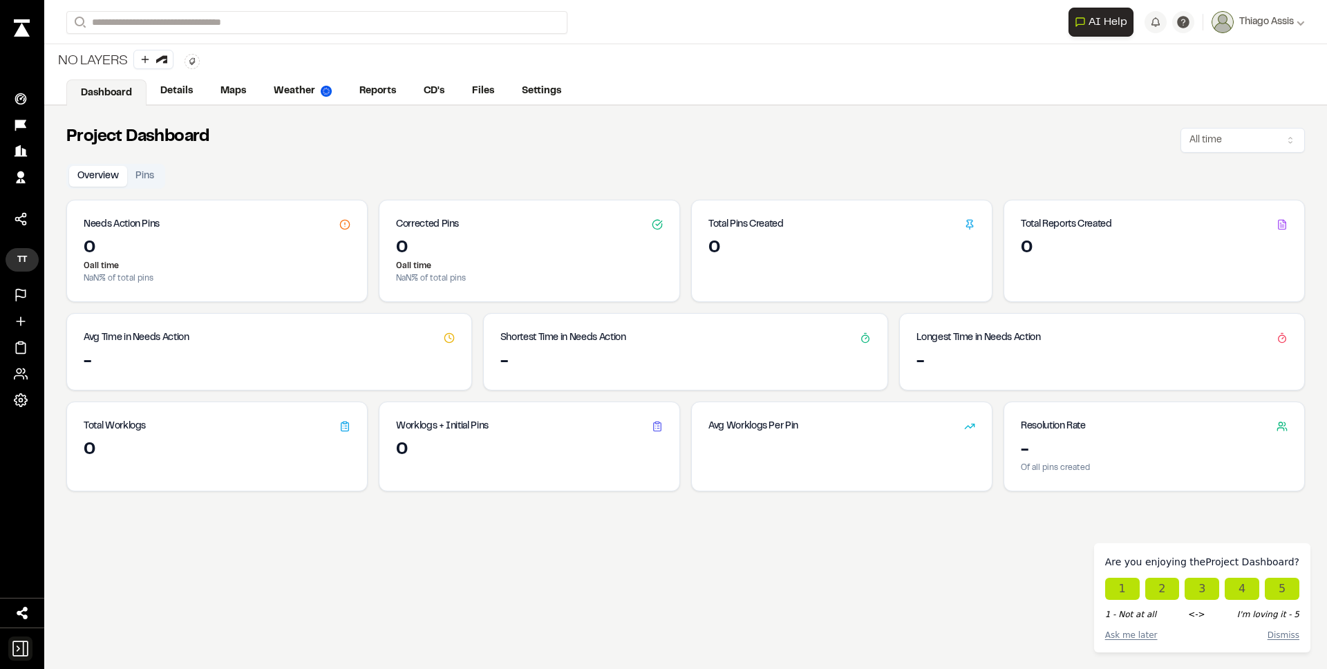
click at [20, 652] on icon at bounding box center [20, 649] width 24 height 24
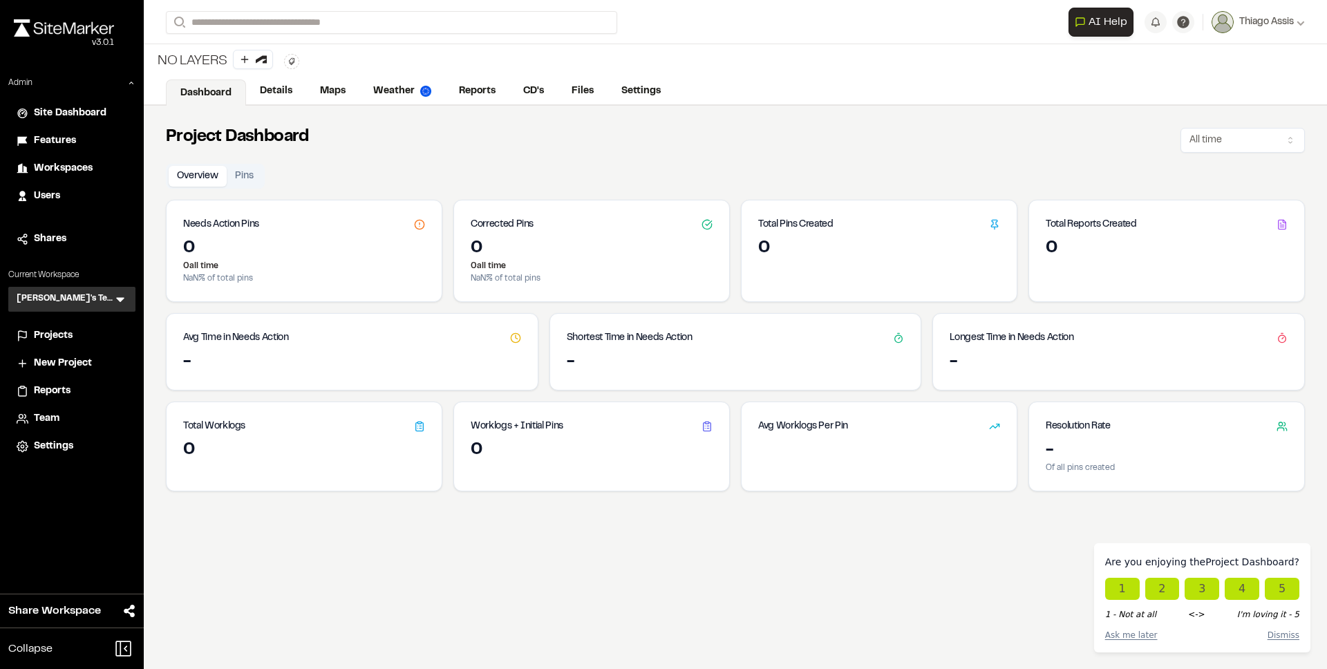
click at [1042, 558] on div "Project Dashboard All time Overview Pins Needs Action Pins 0 0 all time NaN % o…" at bounding box center [736, 440] width 1184 height 669
click at [55, 338] on span "Projects" at bounding box center [53, 335] width 39 height 15
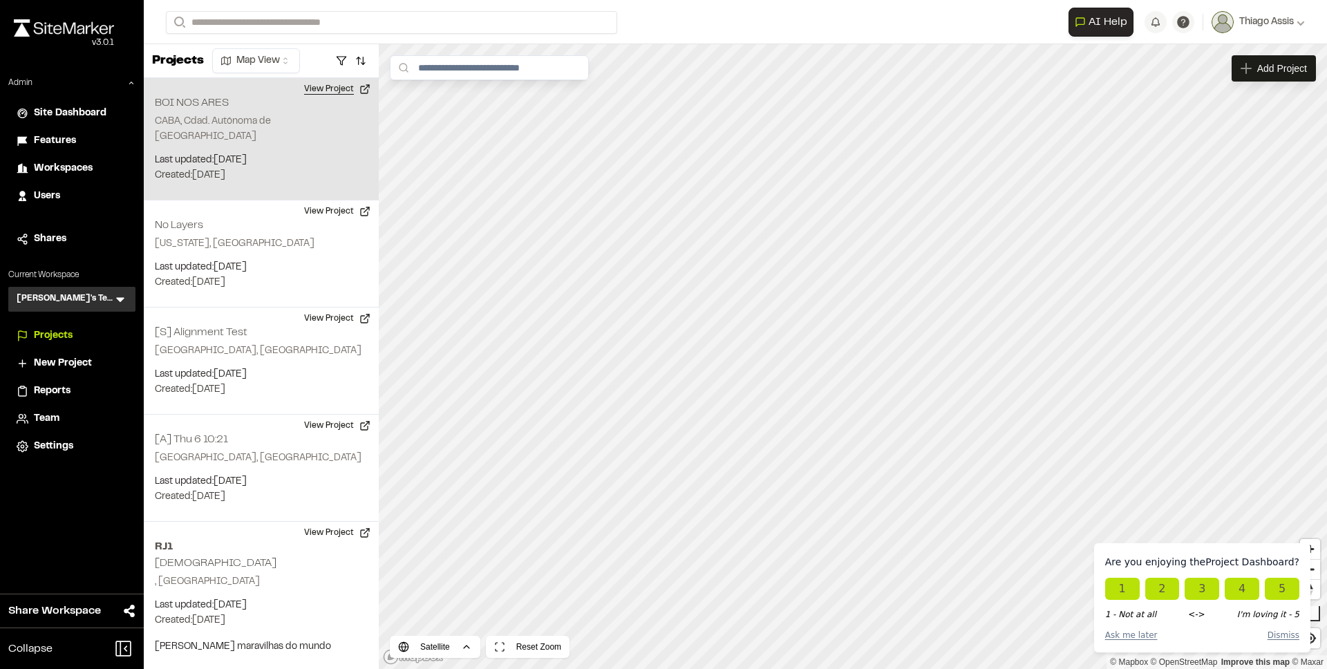
click at [323, 88] on button "View Project" at bounding box center [337, 89] width 83 height 22
